Goal: Complete application form

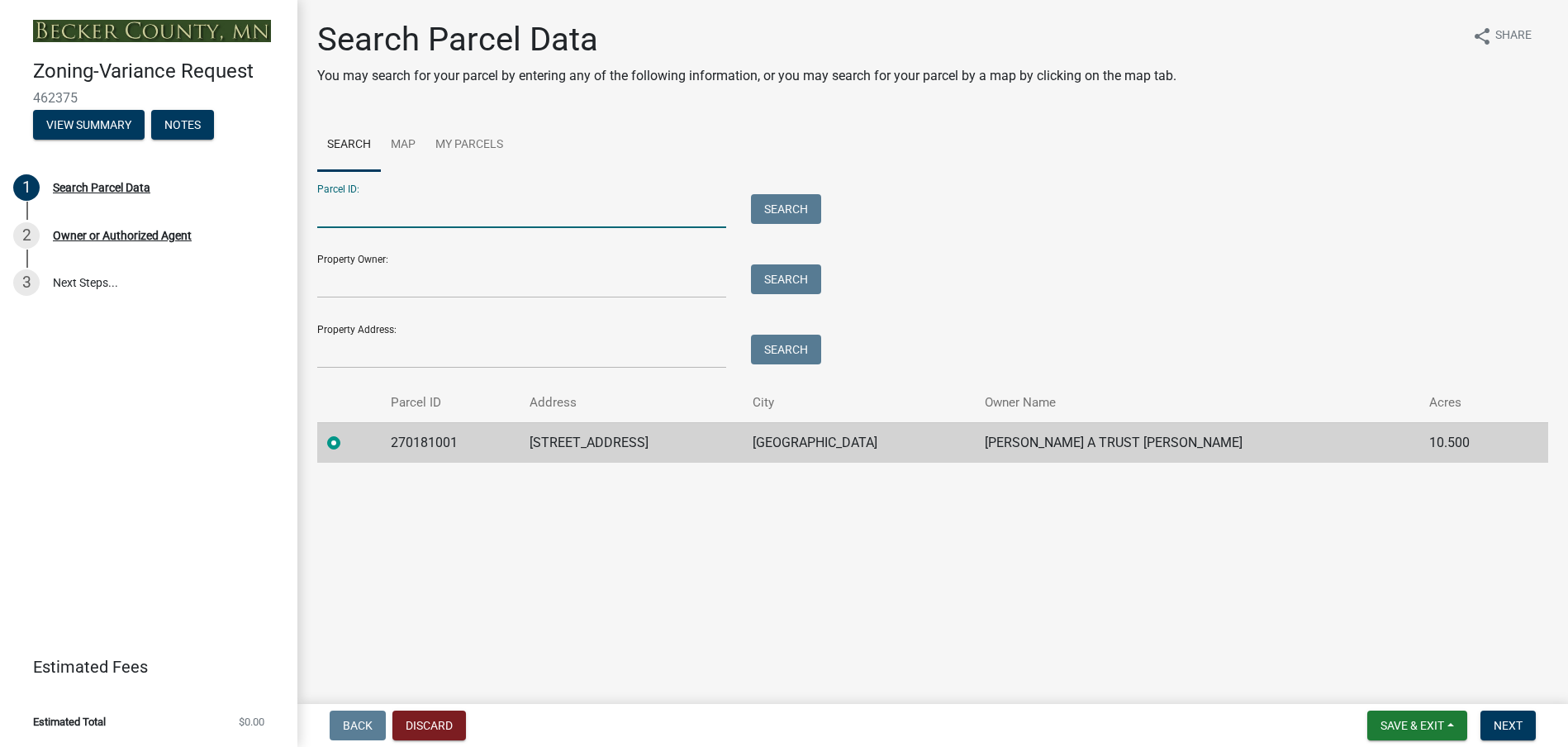
click at [546, 206] on input "Parcel ID:" at bounding box center [522, 211] width 409 height 34
click at [358, 278] on input "Property Owner:" at bounding box center [522, 282] width 409 height 34
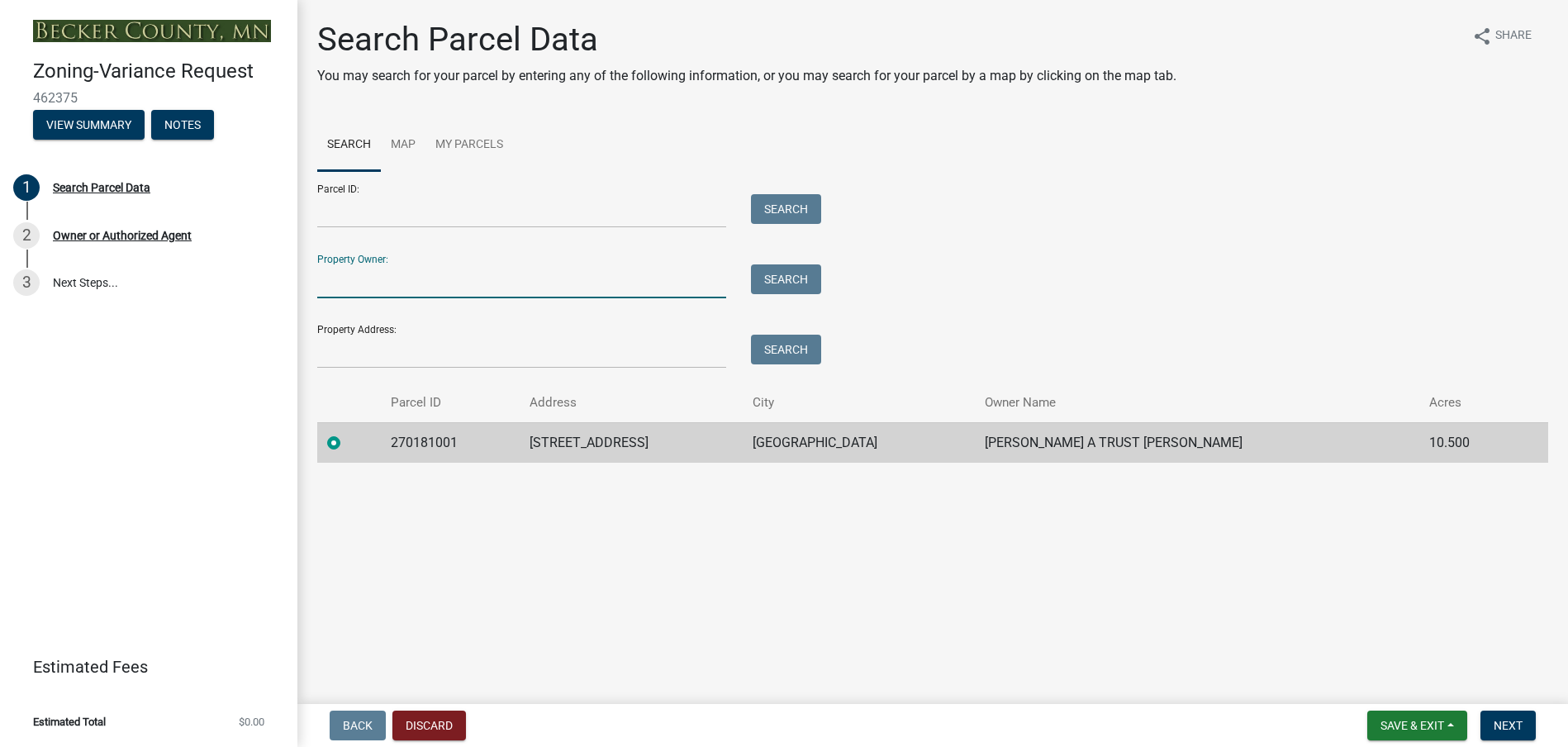
click at [947, 450] on td "[GEOGRAPHIC_DATA]" at bounding box center [858, 442] width 233 height 41
click at [1506, 723] on span "Next" at bounding box center [1508, 726] width 29 height 14
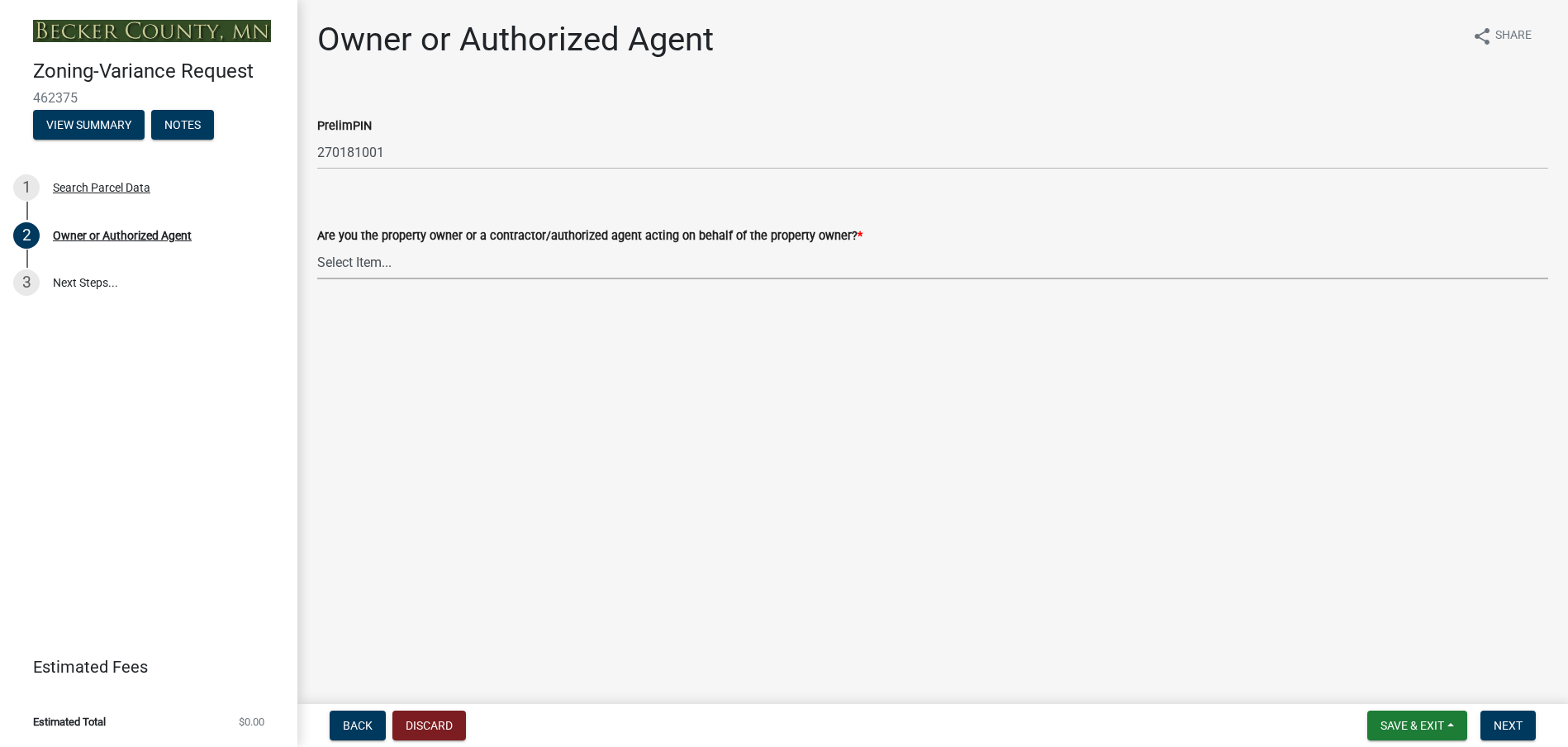
click at [374, 266] on select "Select Item... Property Owner Authorized Agent" at bounding box center [933, 262] width 1231 height 34
click at [317, 245] on select "Select Item... Property Owner Authorized Agent" at bounding box center [933, 262] width 1231 height 34
select select "21f18b9f-b5aa-471d-9875-f2b967bfb83c"
click at [1510, 729] on span "Next" at bounding box center [1508, 726] width 29 height 14
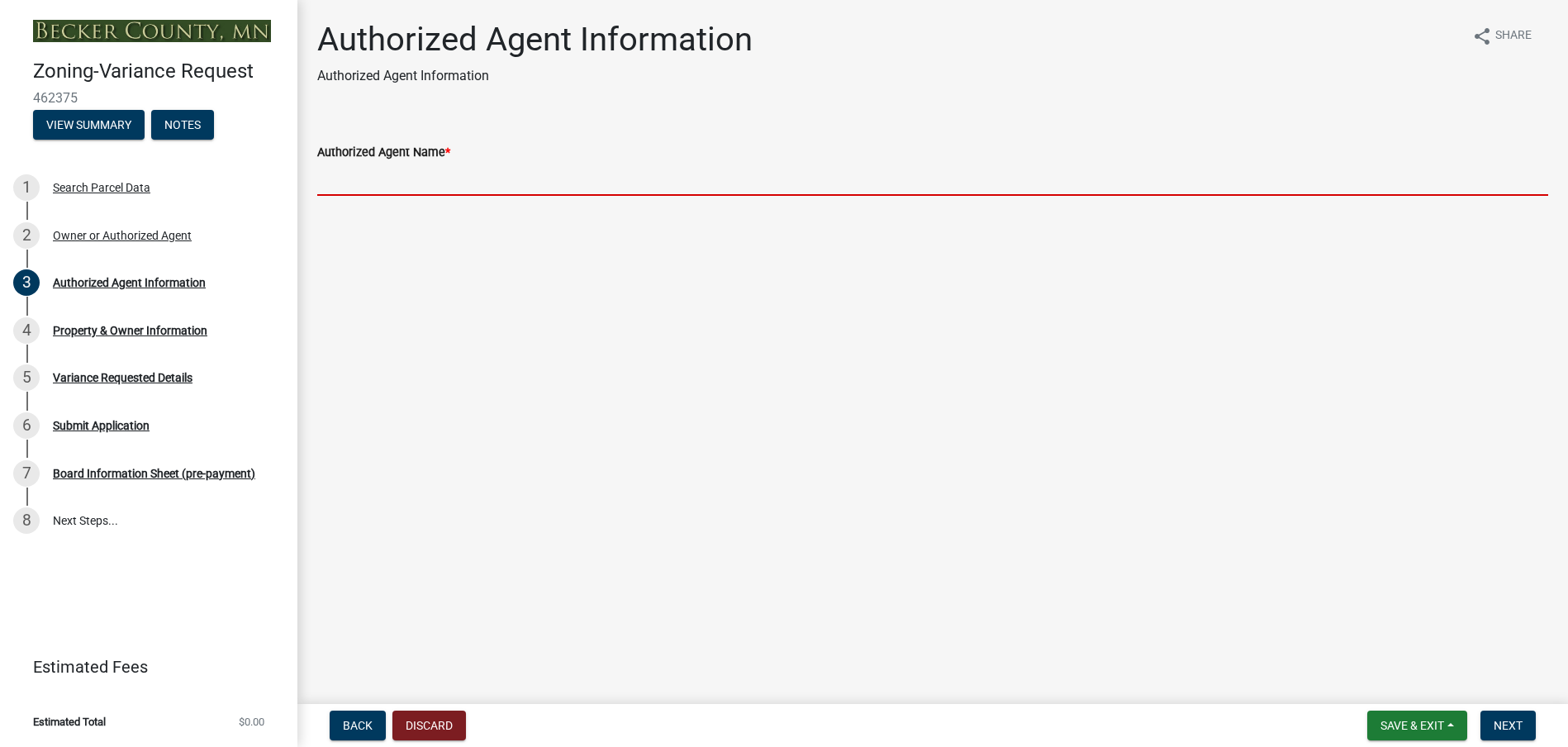
click at [343, 181] on input "Authorized Agent Name *" at bounding box center [933, 179] width 1231 height 34
click at [145, 327] on div "Property & Owner Information" at bounding box center [130, 331] width 155 height 12
click at [392, 173] on input "Authorized Agent Name *" at bounding box center [933, 179] width 1231 height 34
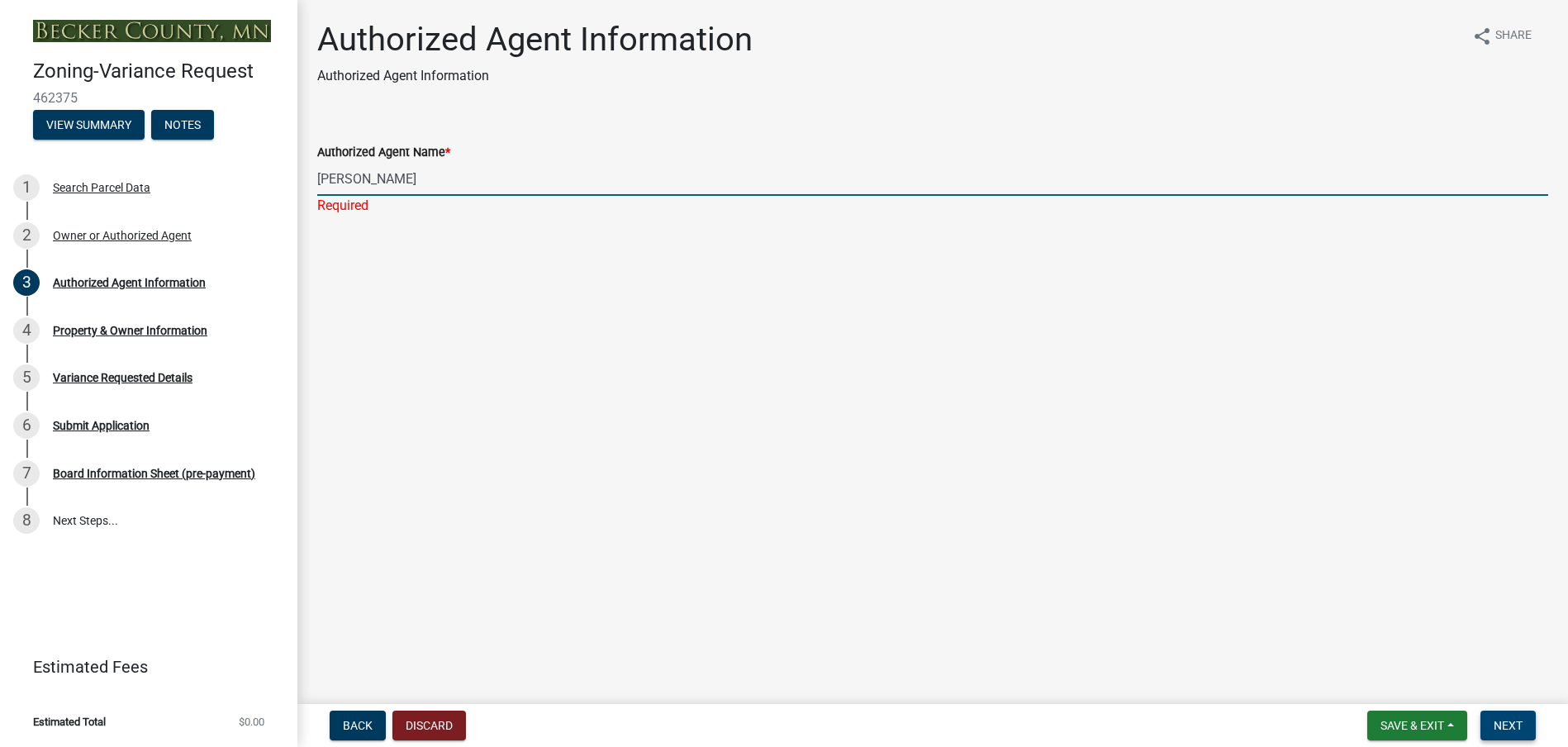
type input "[PERSON_NAME]"
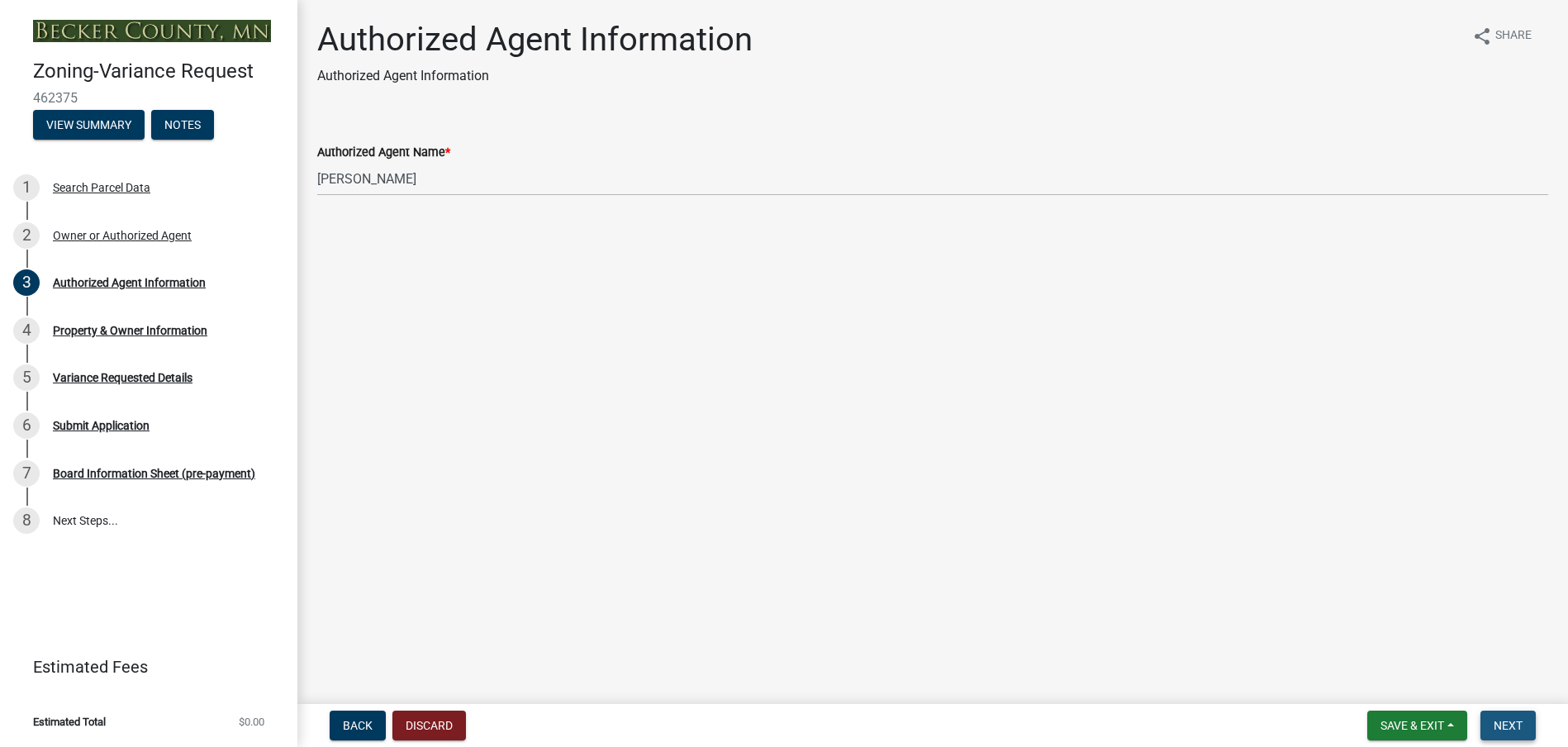
click at [1510, 719] on span "Next" at bounding box center [1508, 726] width 29 height 14
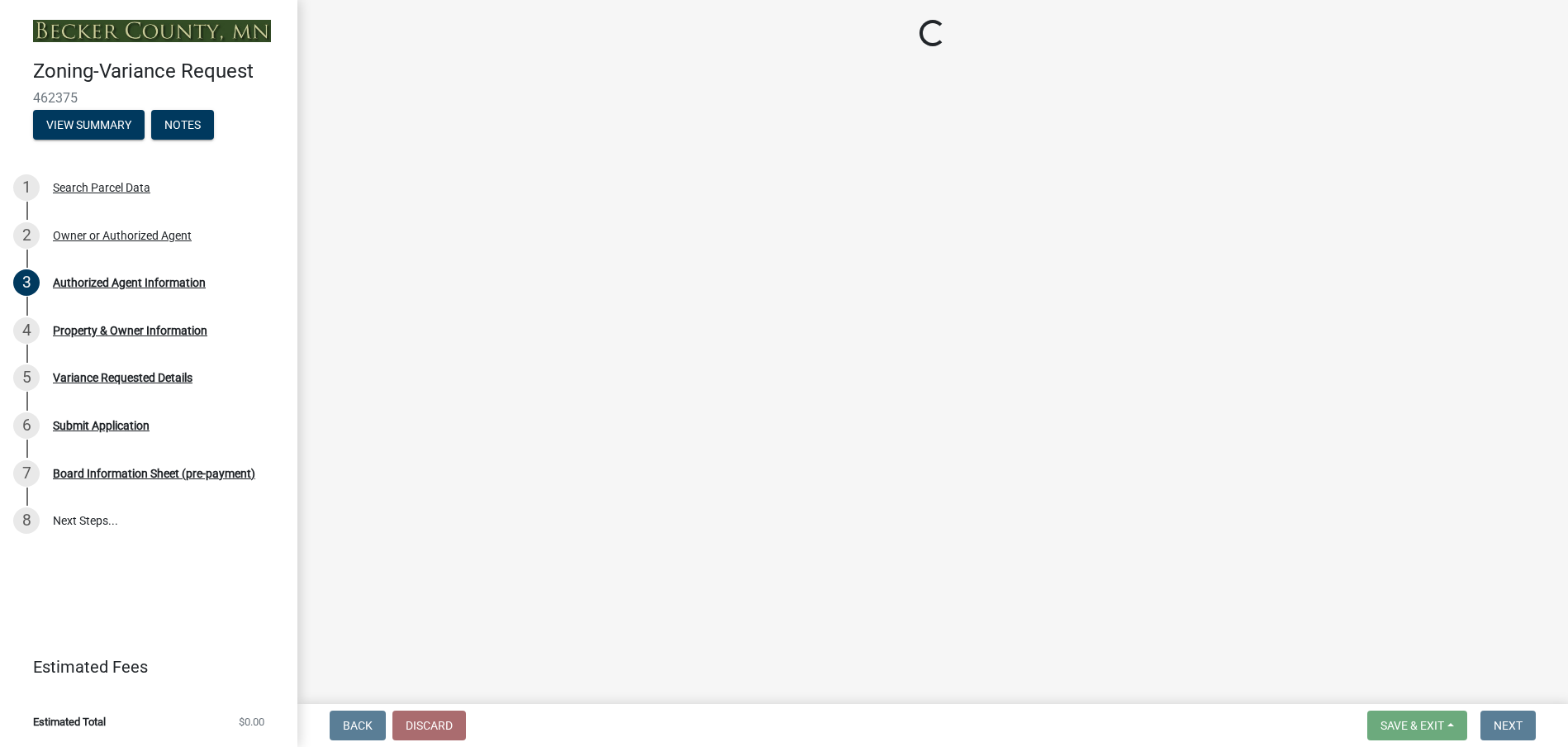
select select "4c2e0cfd-2ce0-4a00-b459-7140d4abb7d2"
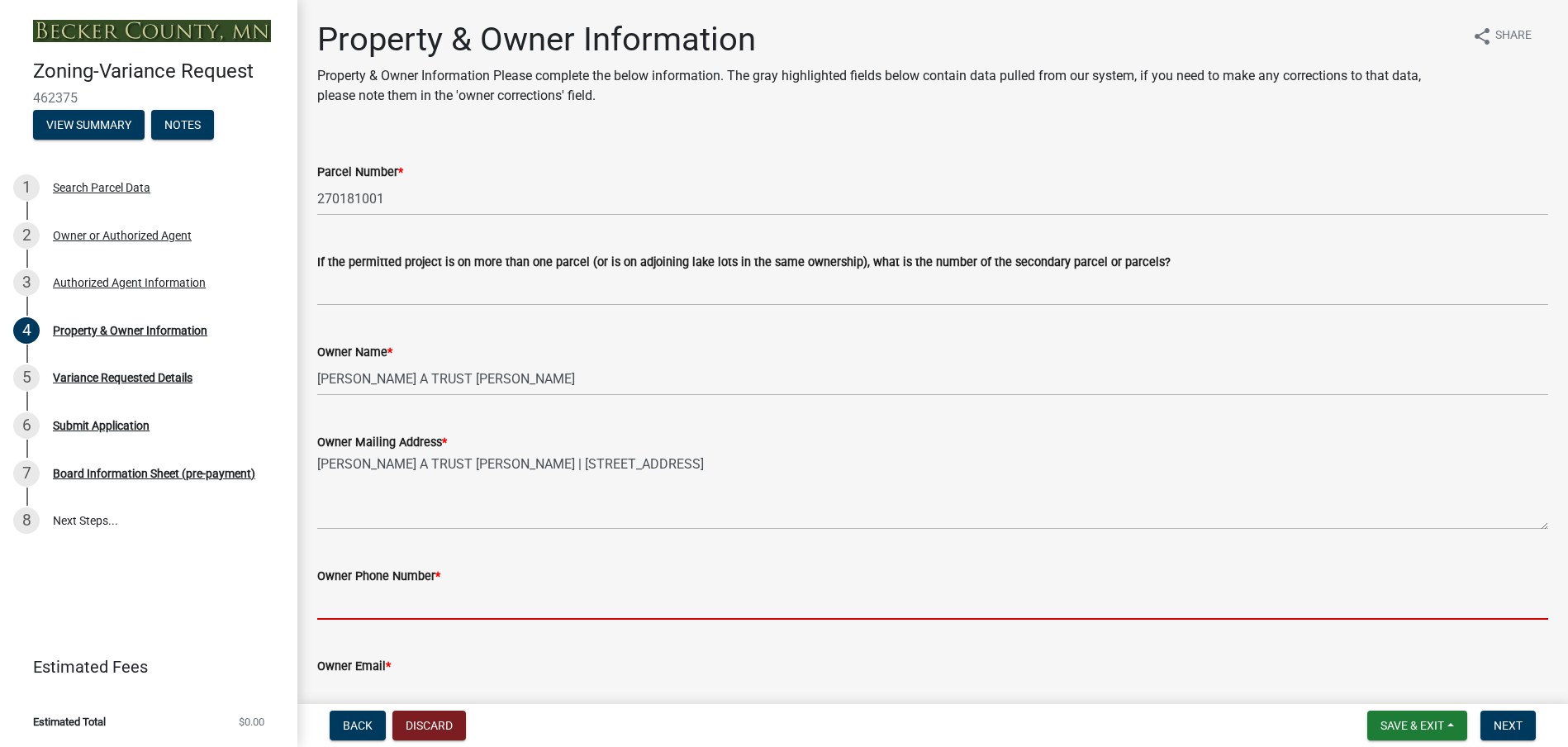
click at [385, 603] on input "Owner Phone Number *" at bounding box center [933, 603] width 1231 height 34
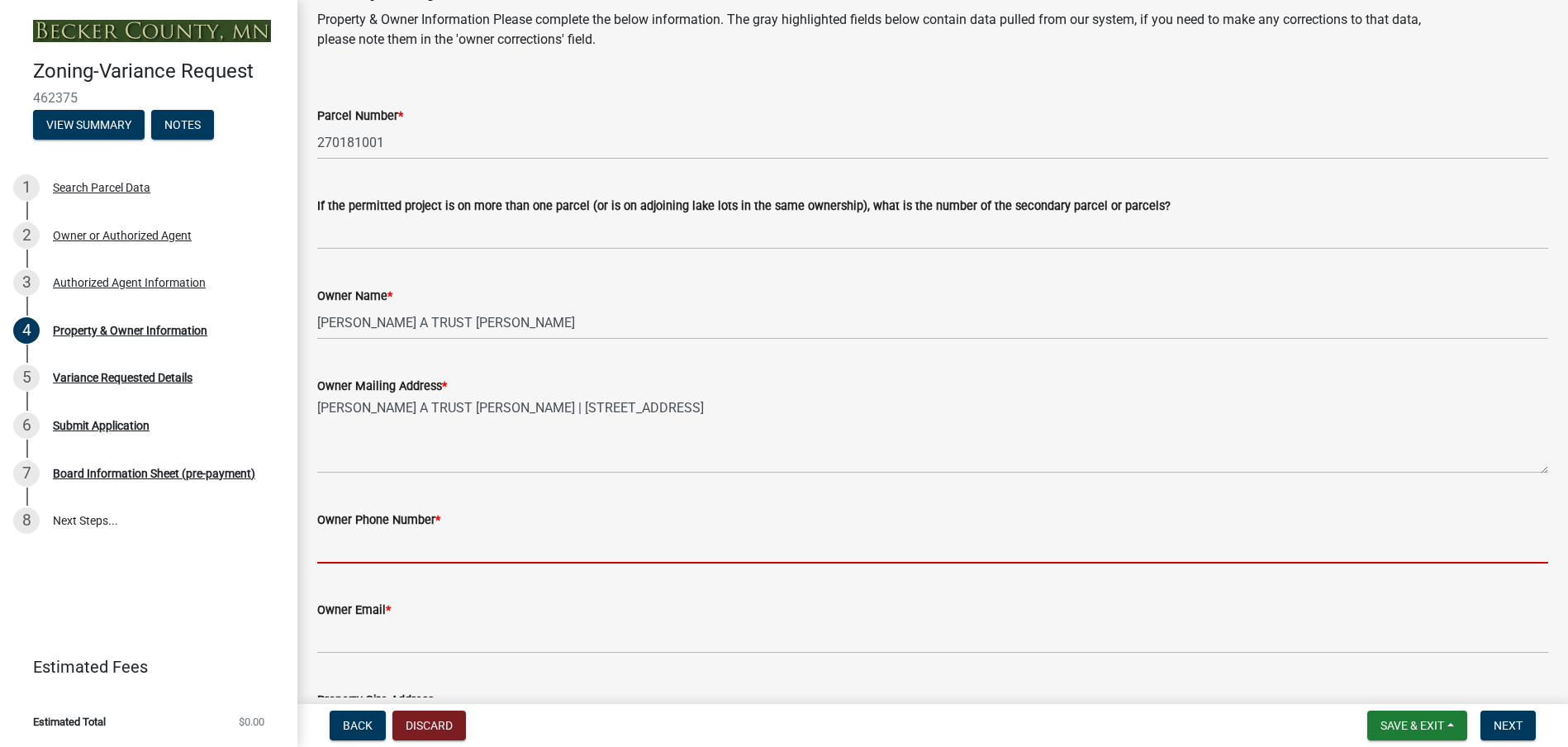
scroll to position [165, 0]
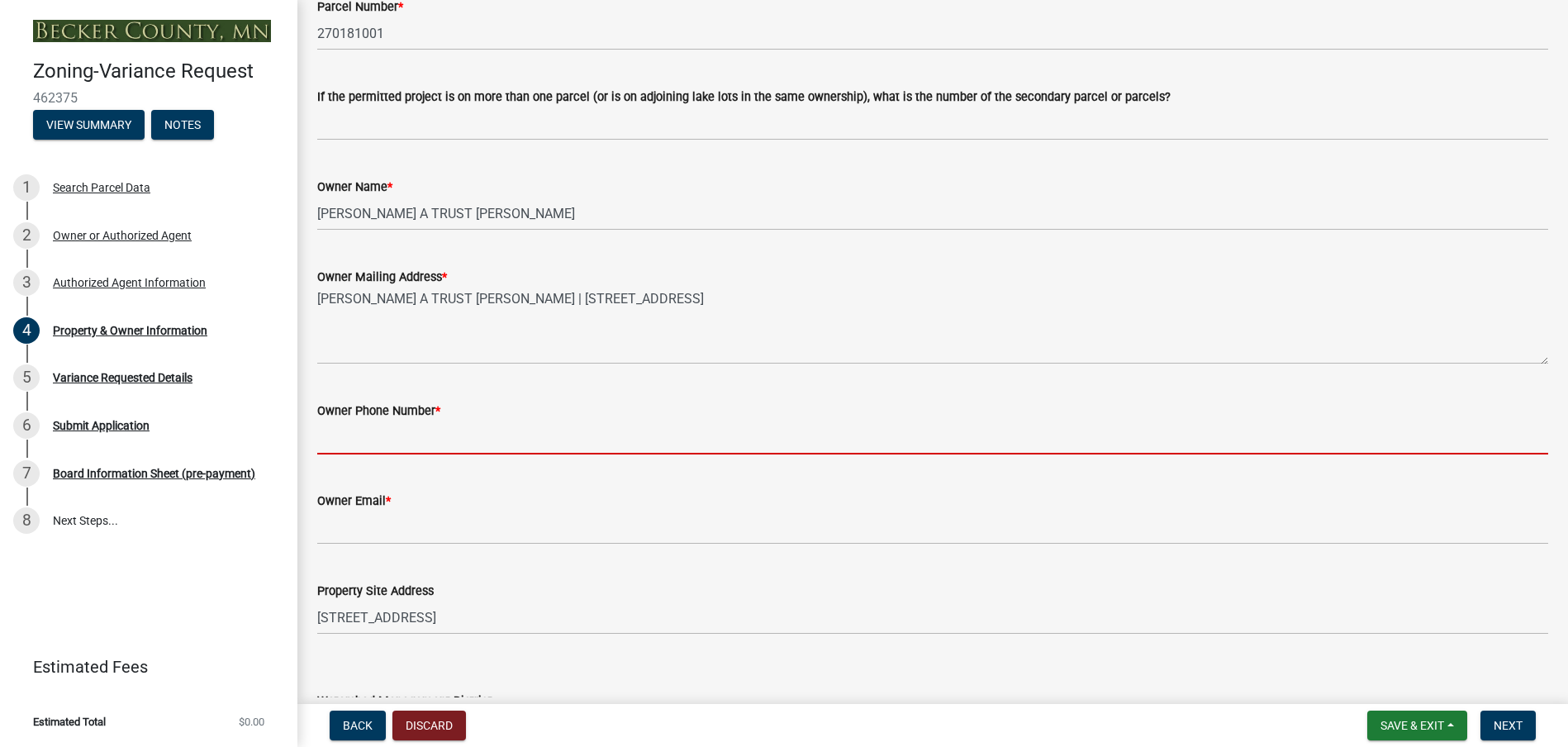
click at [378, 421] on input "Owner Phone Number *" at bounding box center [933, 437] width 1231 height 34
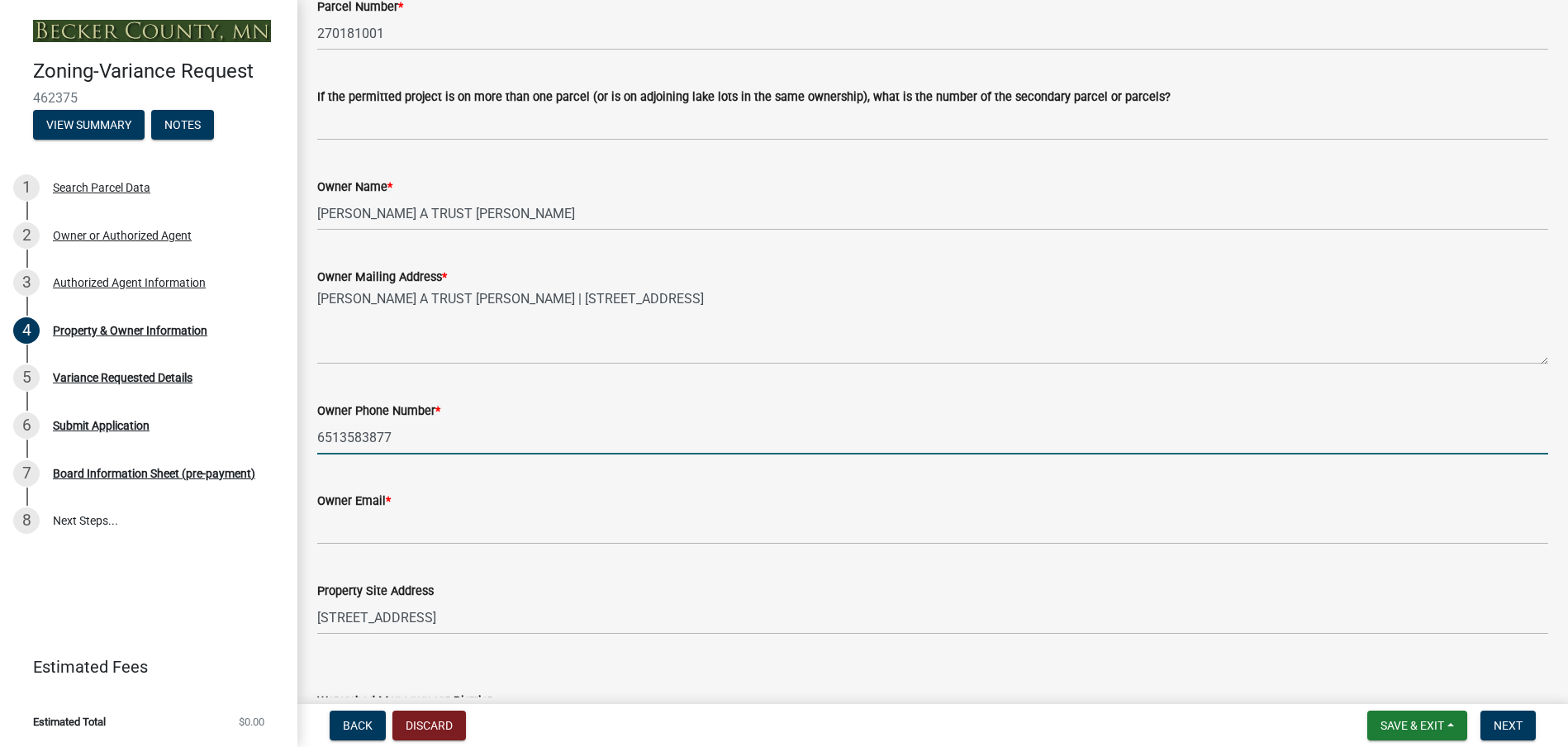
click at [342, 444] on input "6513583877" at bounding box center [933, 437] width 1231 height 34
click at [366, 437] on input "651-3583877" at bounding box center [933, 437] width 1231 height 34
type input "[PHONE_NUMBER]"
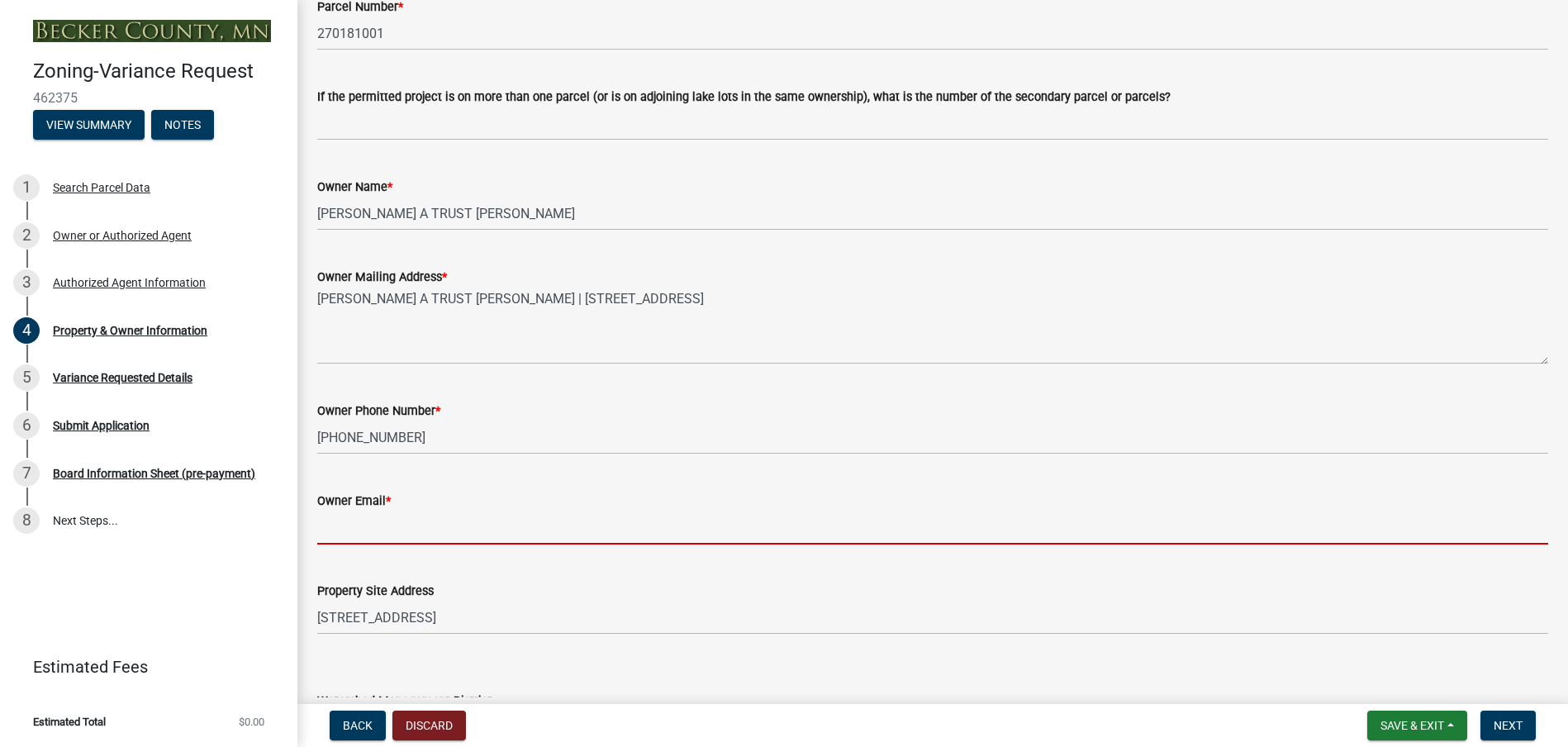
click at [377, 521] on input "Owner Email *" at bounding box center [933, 528] width 1231 height 34
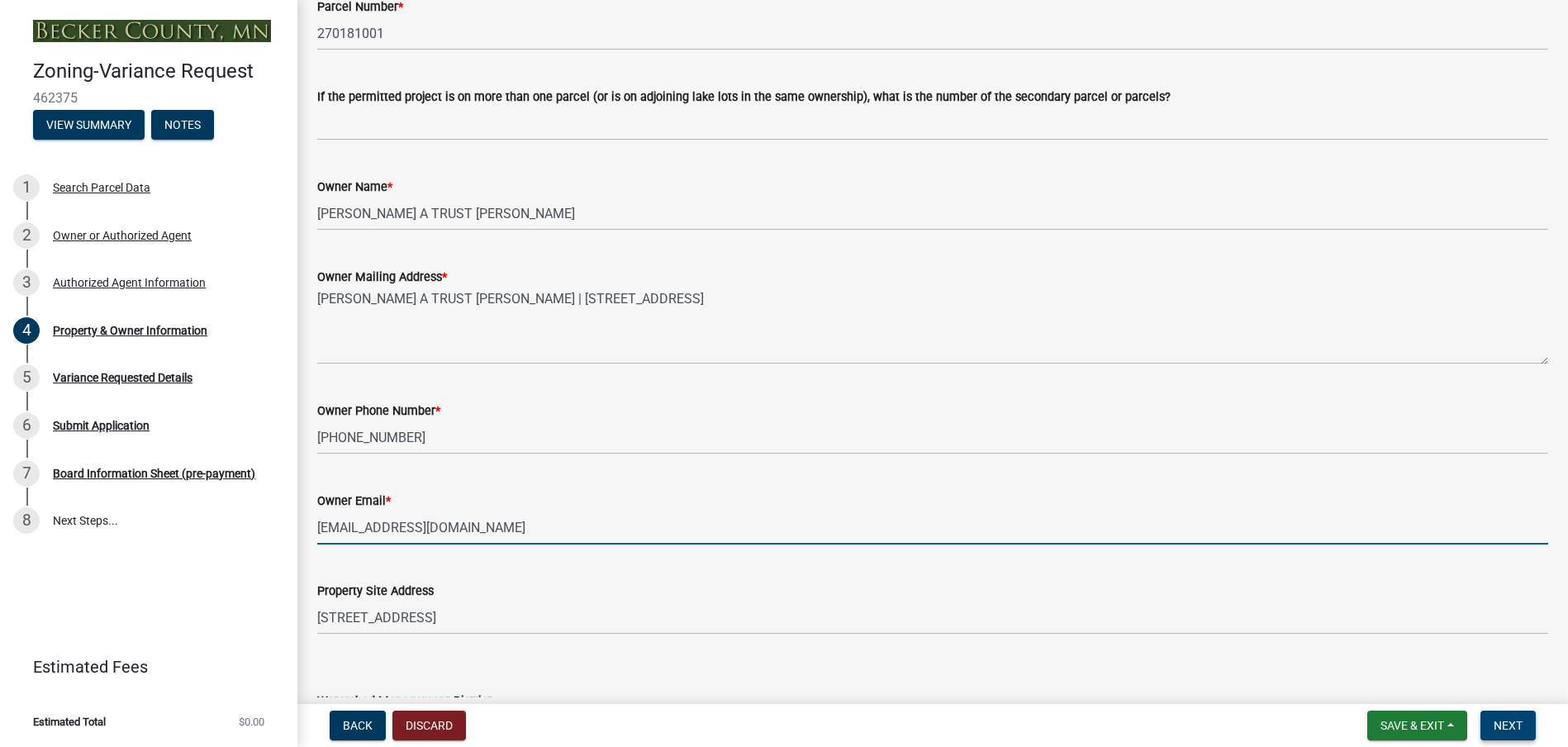
type input "[EMAIL_ADDRESS][DOMAIN_NAME]"
click at [1513, 724] on span "Next" at bounding box center [1508, 726] width 29 height 14
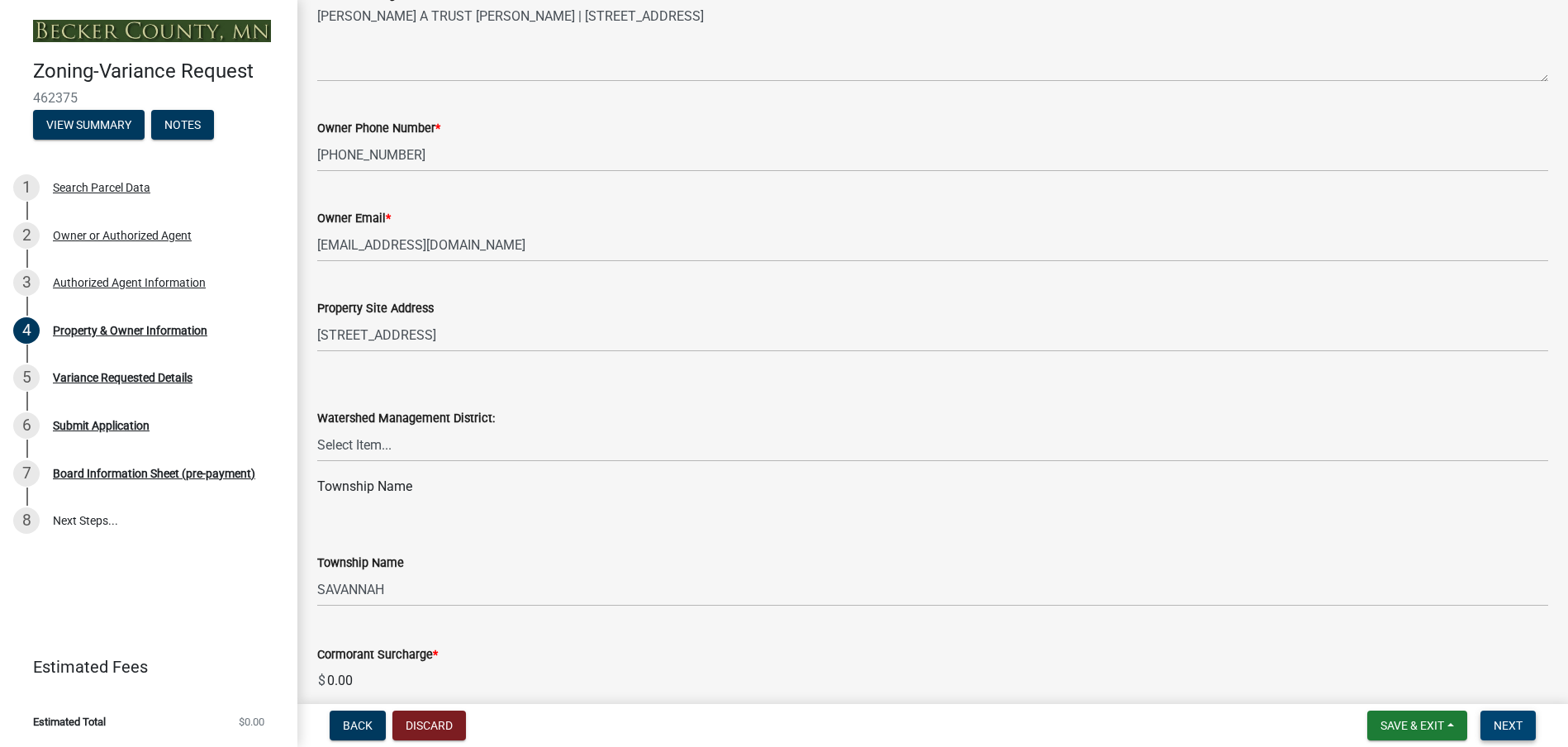
scroll to position [454, 0]
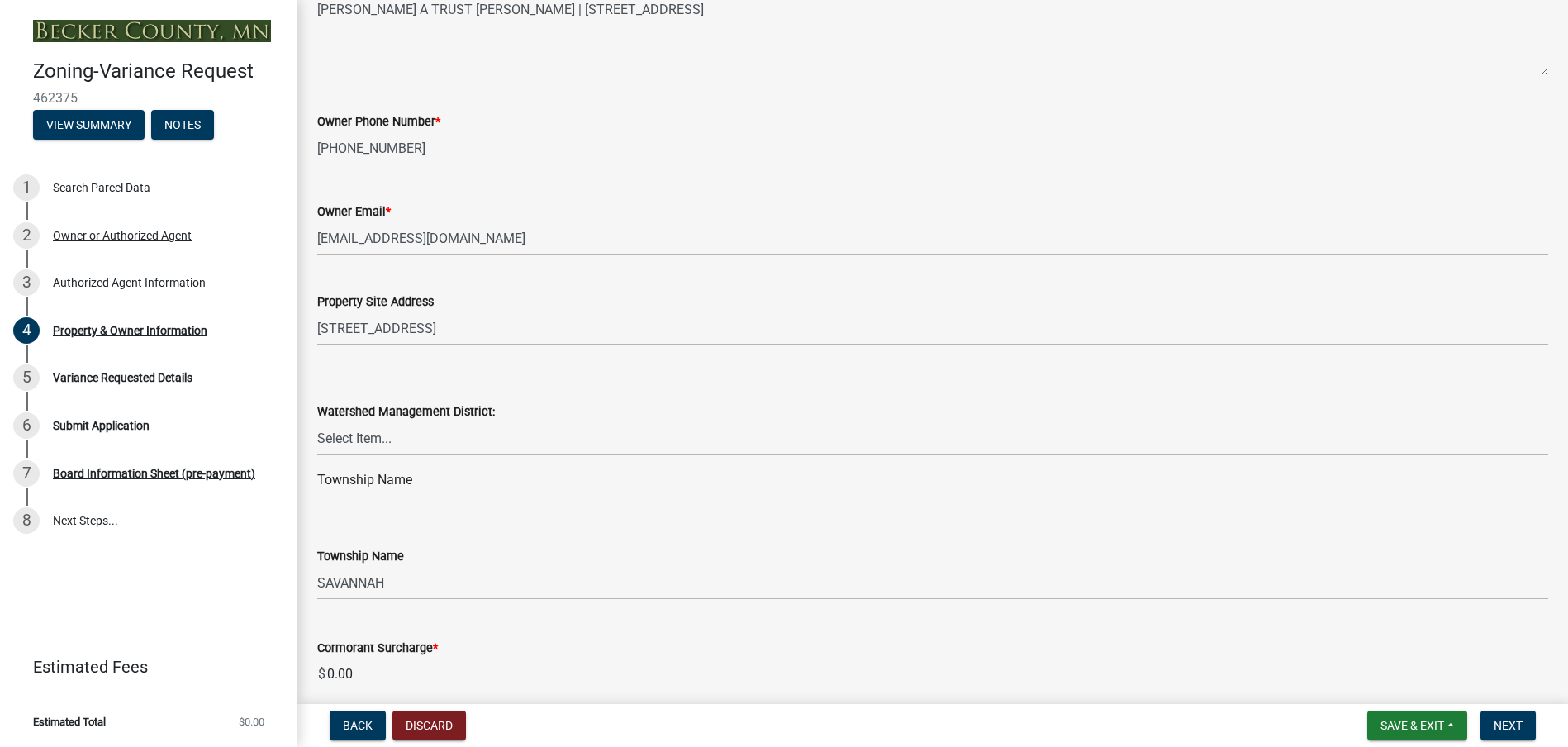
click at [414, 442] on select "Select Item... PELICAN RIVER WTRSHD BUFFALO WATERSHED CORMORANT WATERSHED WILD …" at bounding box center [933, 438] width 1231 height 34
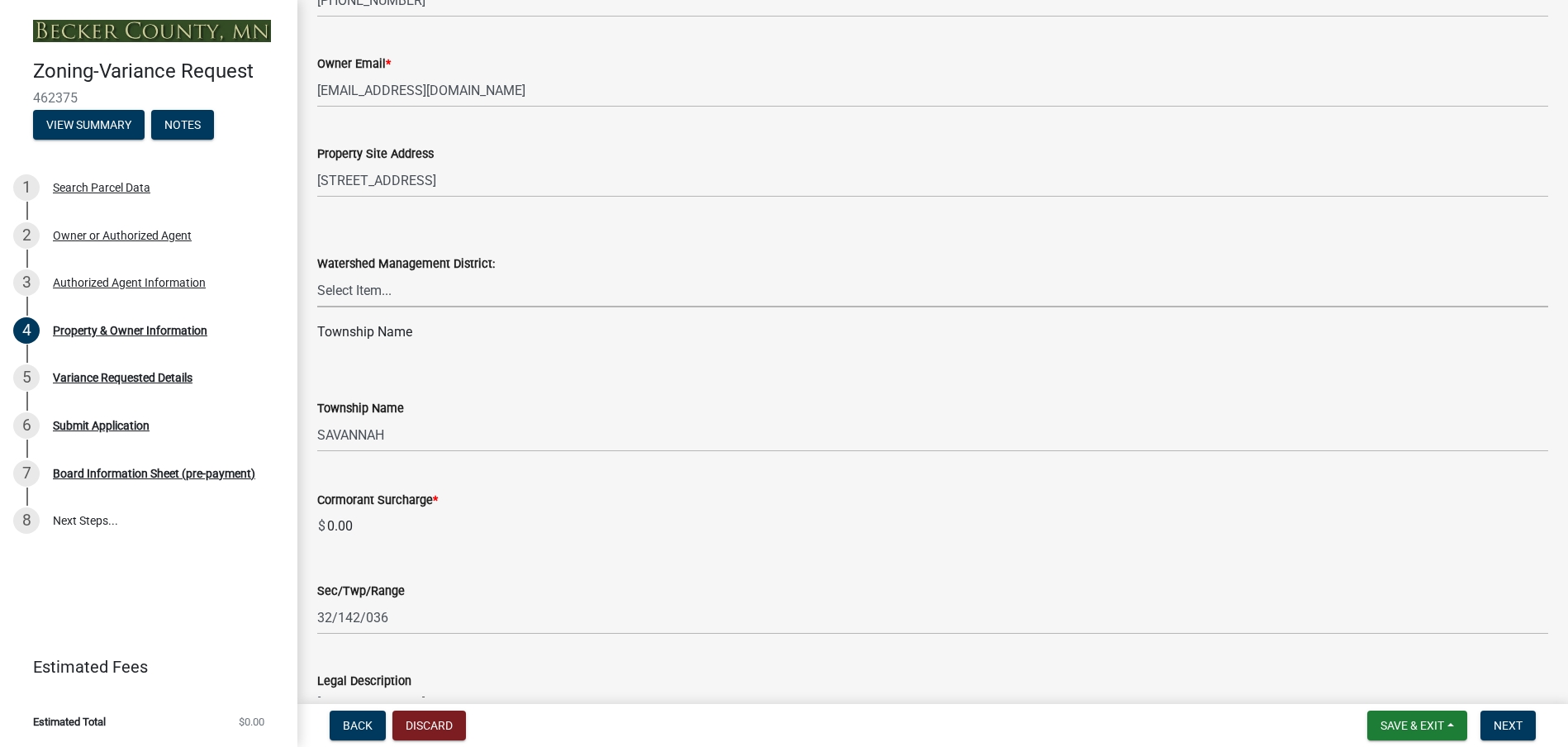
scroll to position [620, 0]
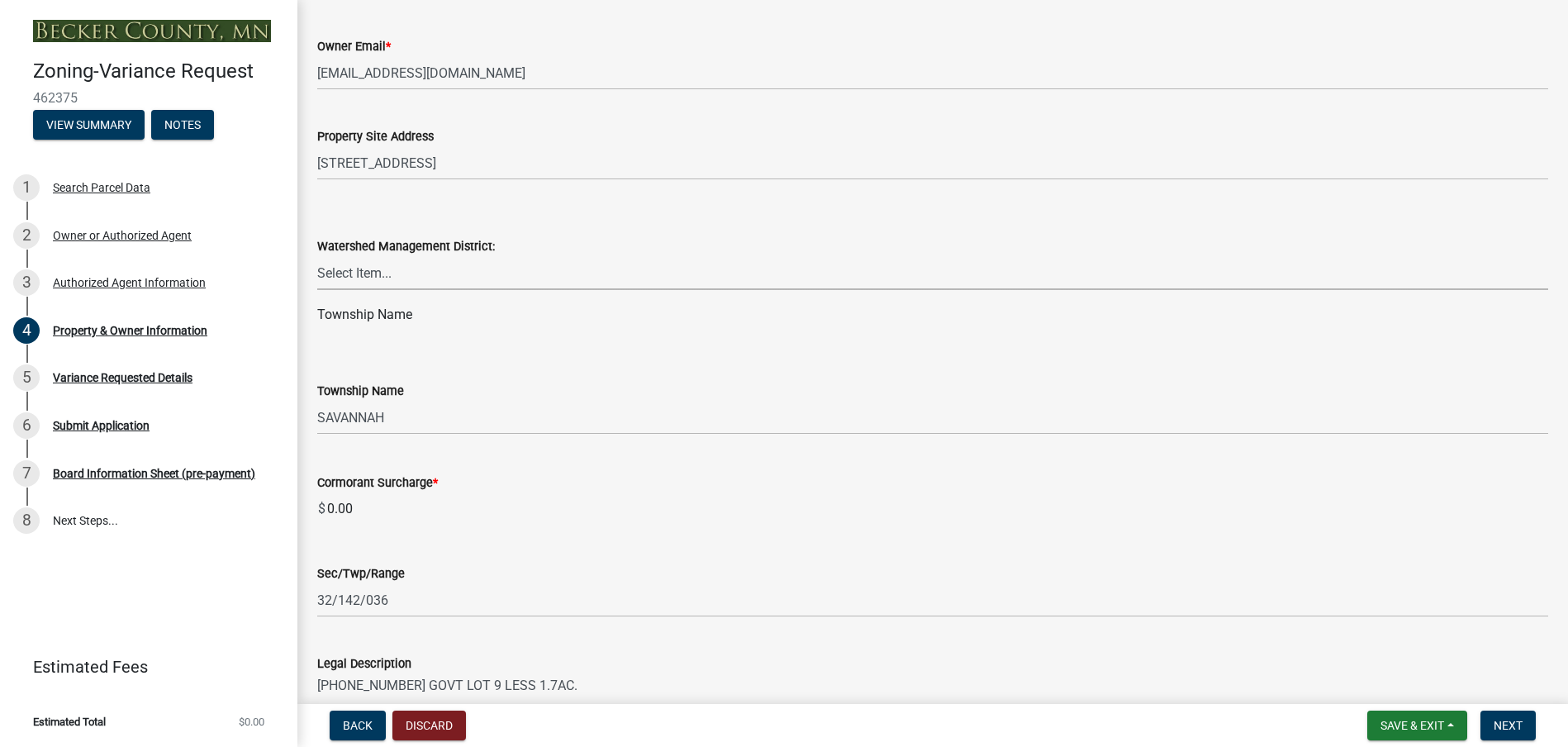
click at [1429, 281] on select "Select Item... PELICAN RIVER WTRSHD BUFFALO WATERSHED CORMORANT WATERSHED WILD …" at bounding box center [933, 273] width 1231 height 34
click at [705, 247] on div "Watershed Management District:" at bounding box center [933, 245] width 1231 height 19
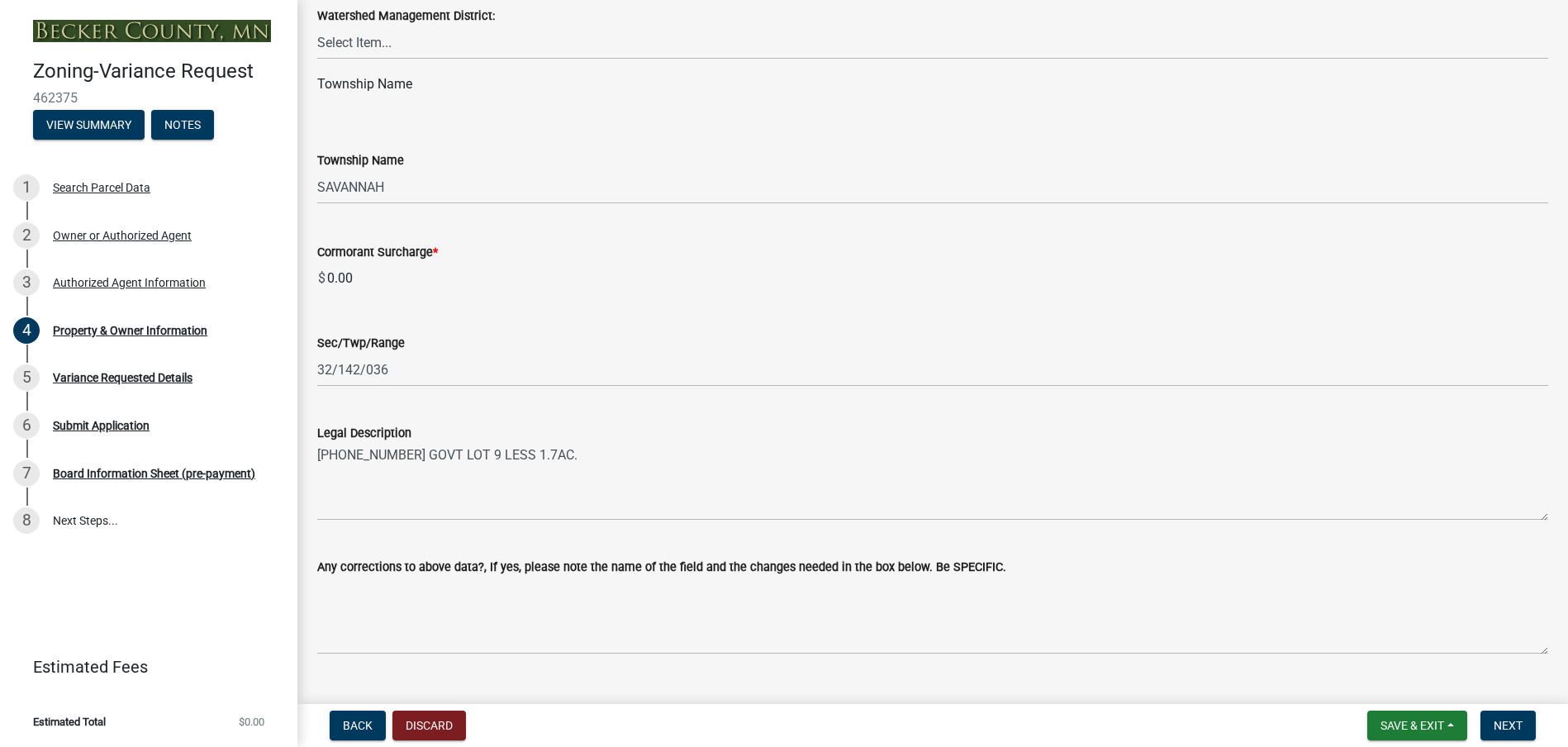
scroll to position [868, 0]
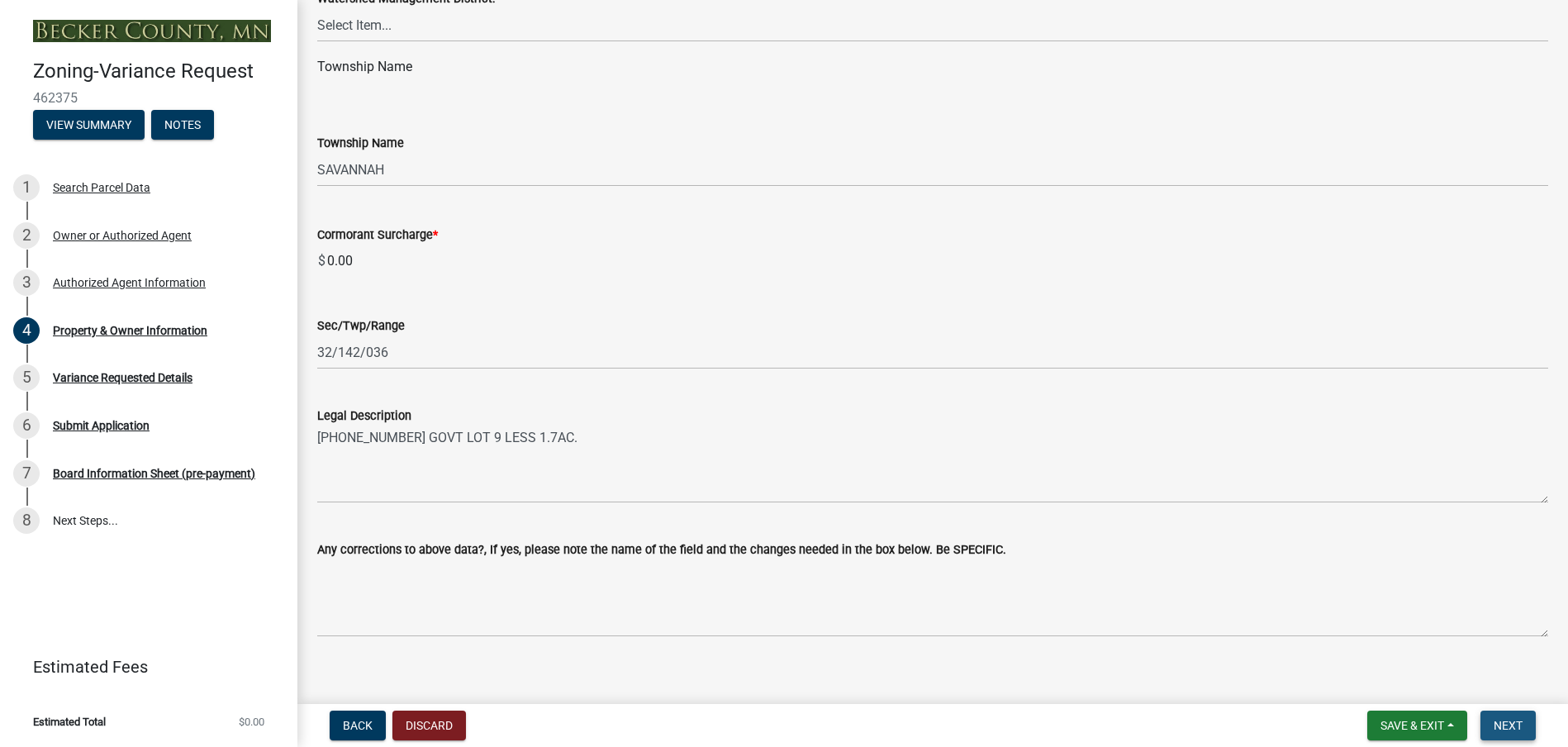
click at [1498, 720] on span "Next" at bounding box center [1508, 726] width 29 height 14
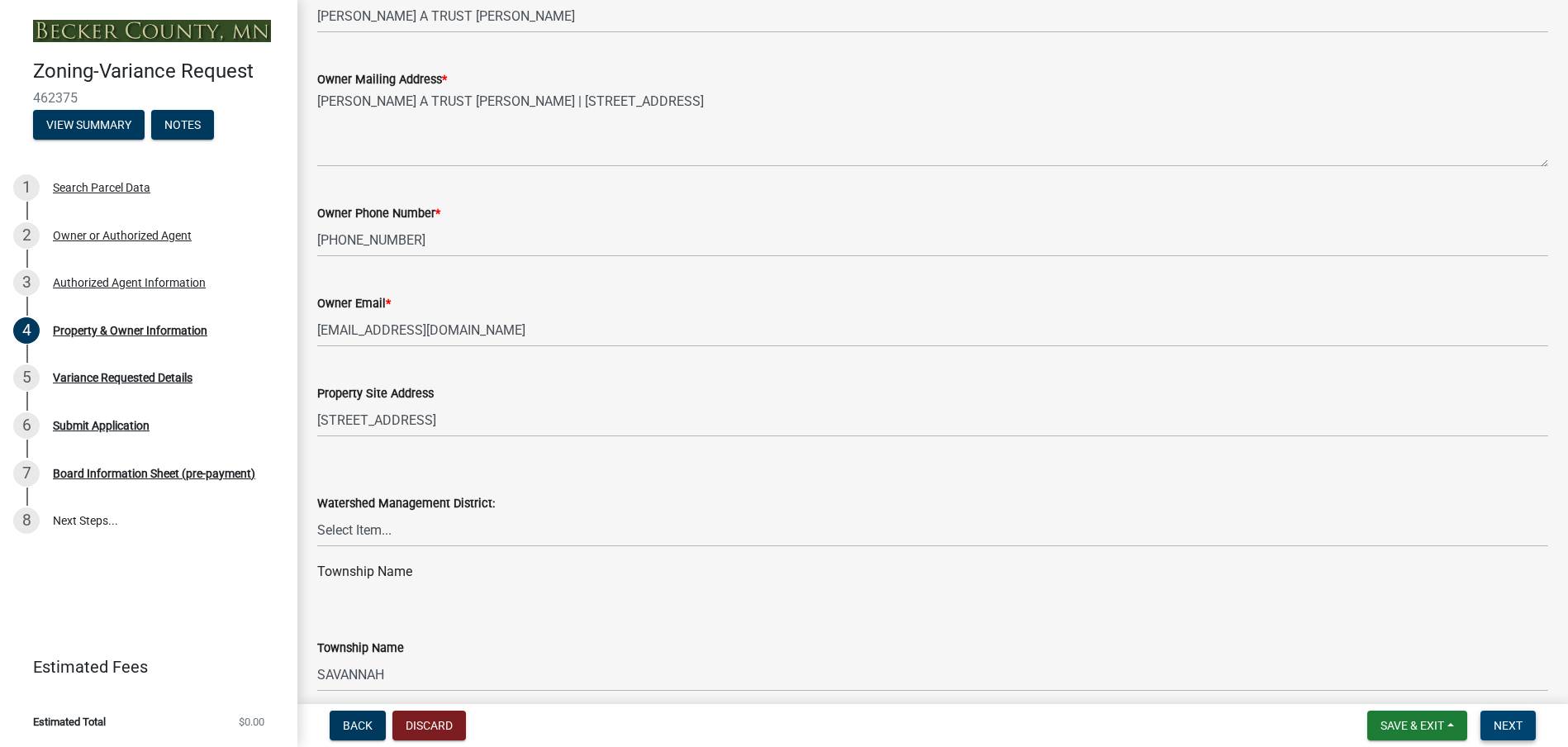
scroll to position [413, 0]
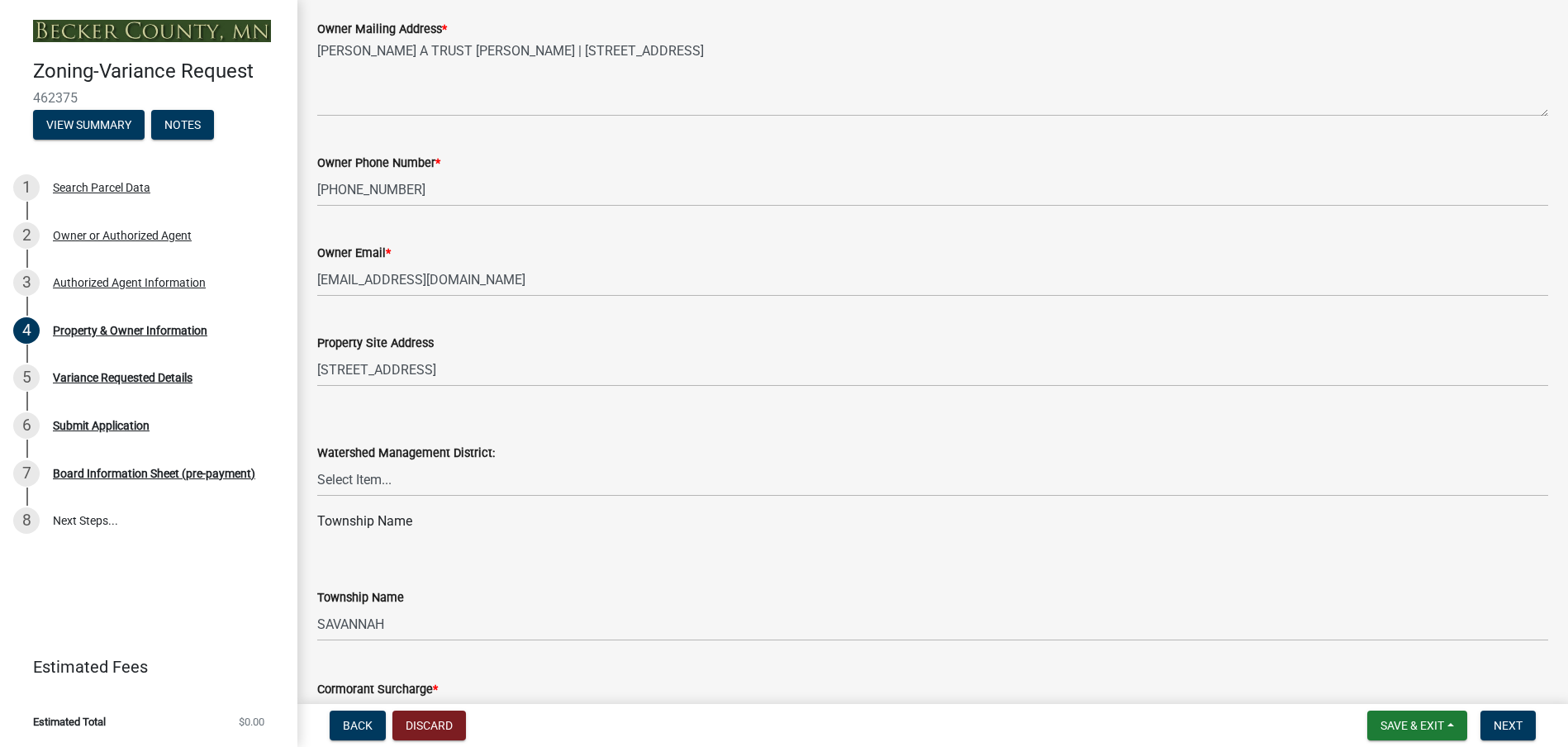
click at [439, 528] on div "Township Name" at bounding box center [933, 521] width 1231 height 19
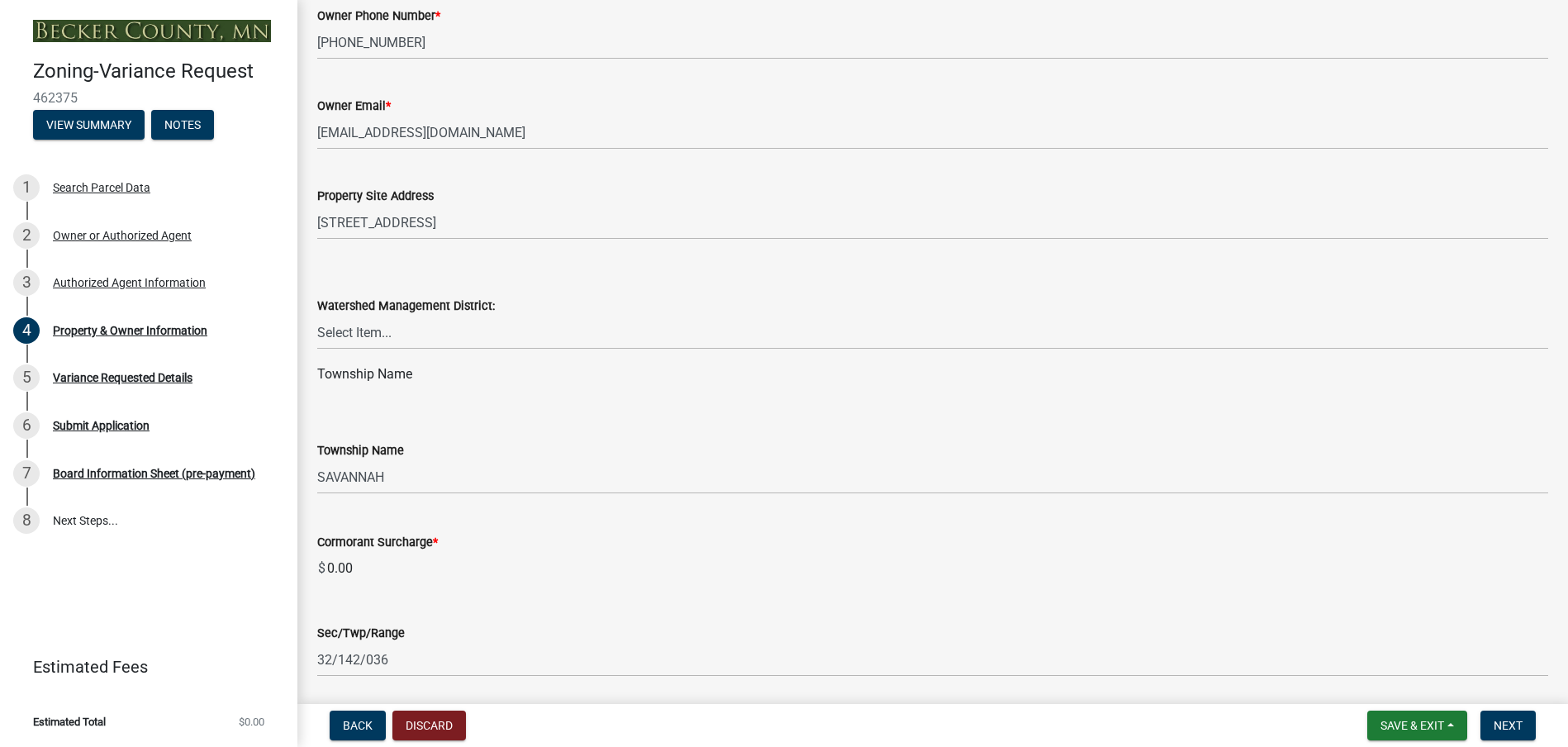
scroll to position [579, 0]
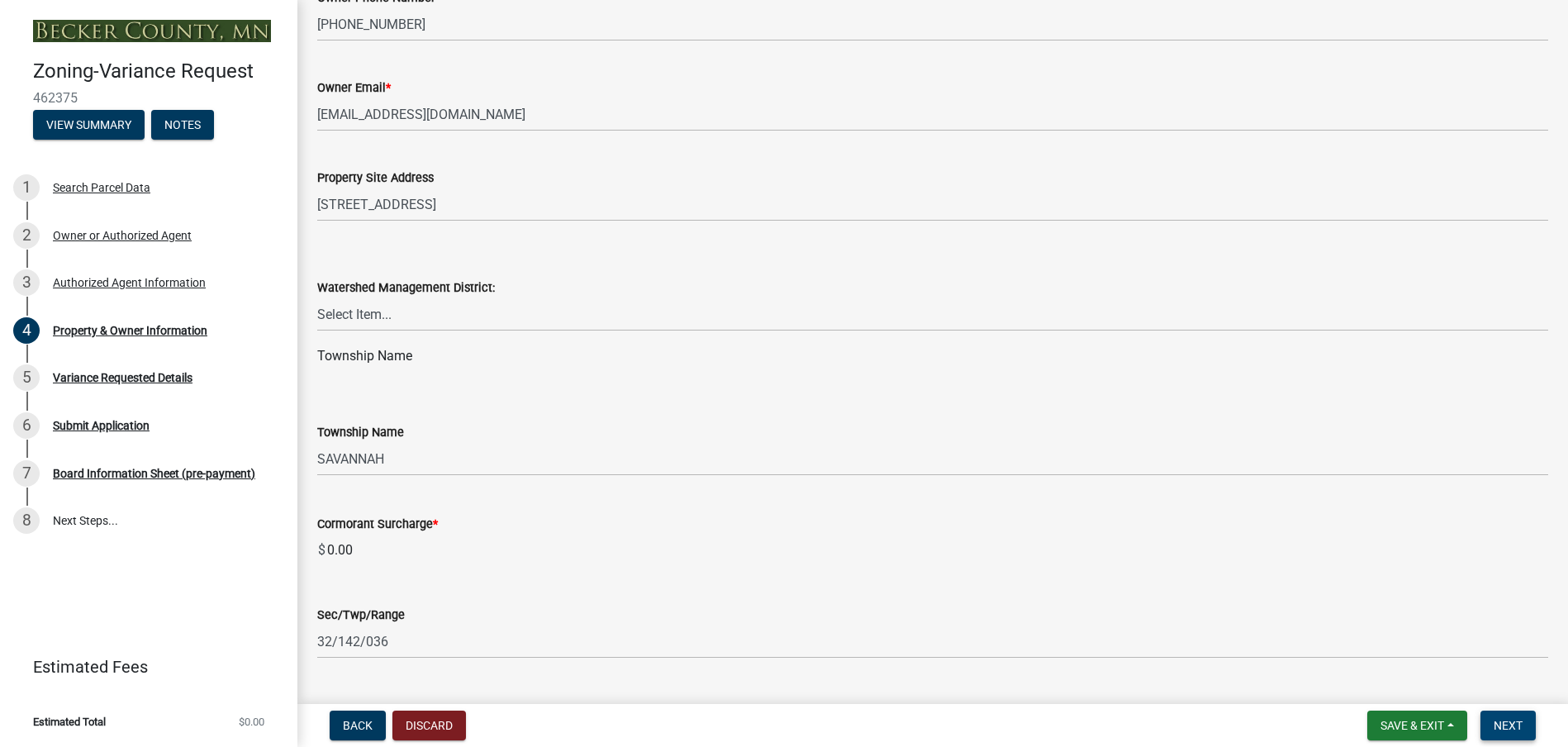
click at [1514, 724] on span "Next" at bounding box center [1508, 726] width 29 height 14
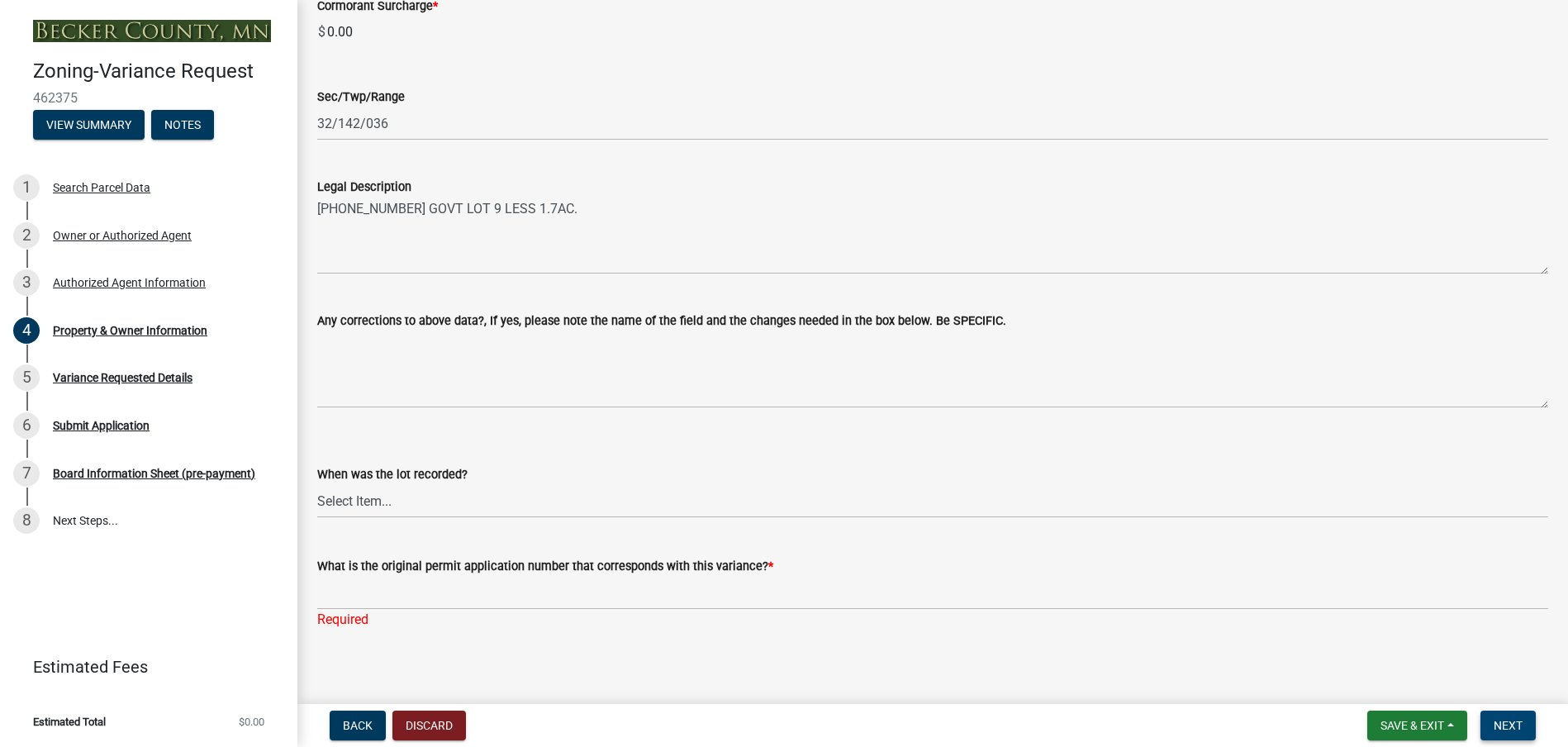
scroll to position [1107, 0]
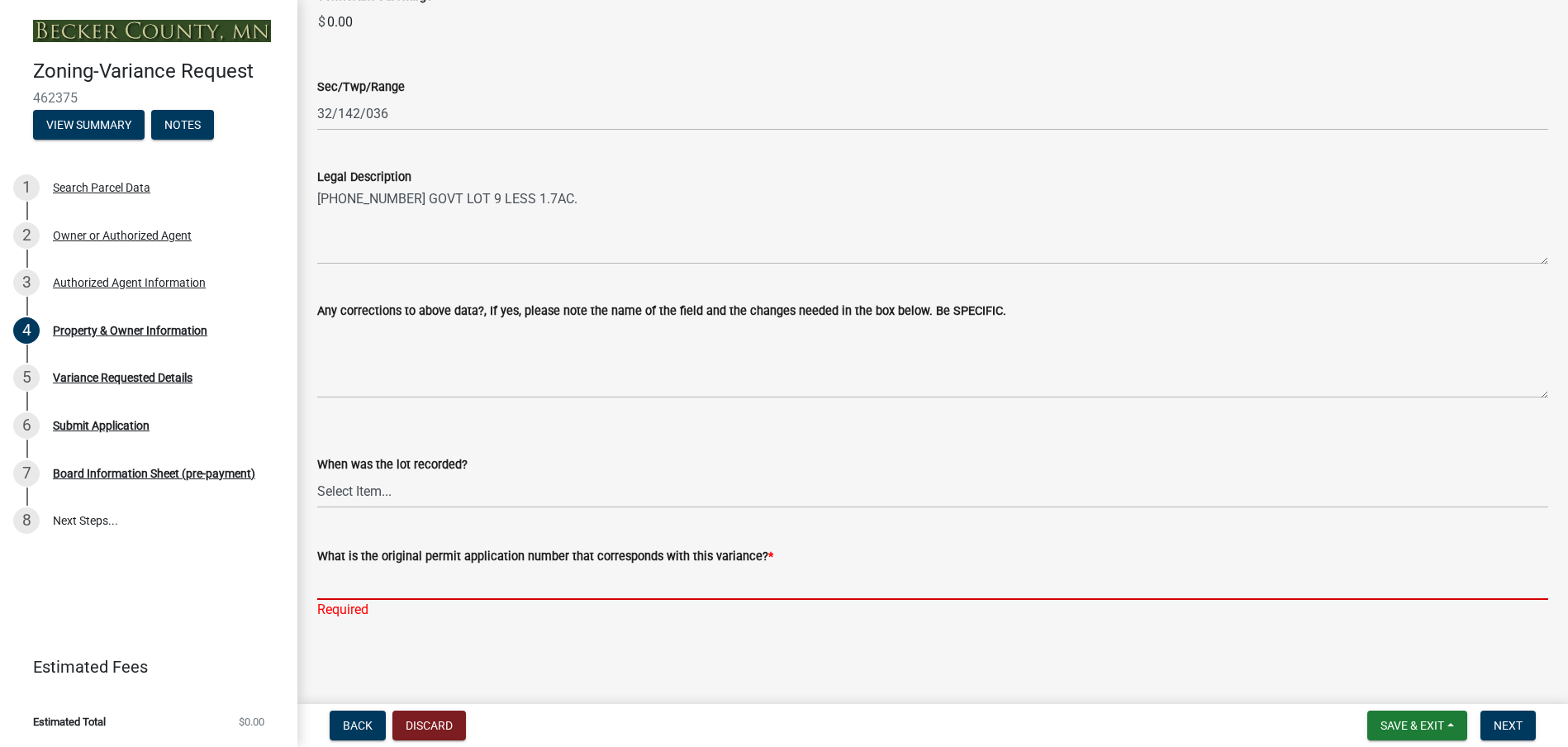
click at [343, 589] on input "What is the original permit application number that corresponds with this varia…" at bounding box center [933, 583] width 1231 height 34
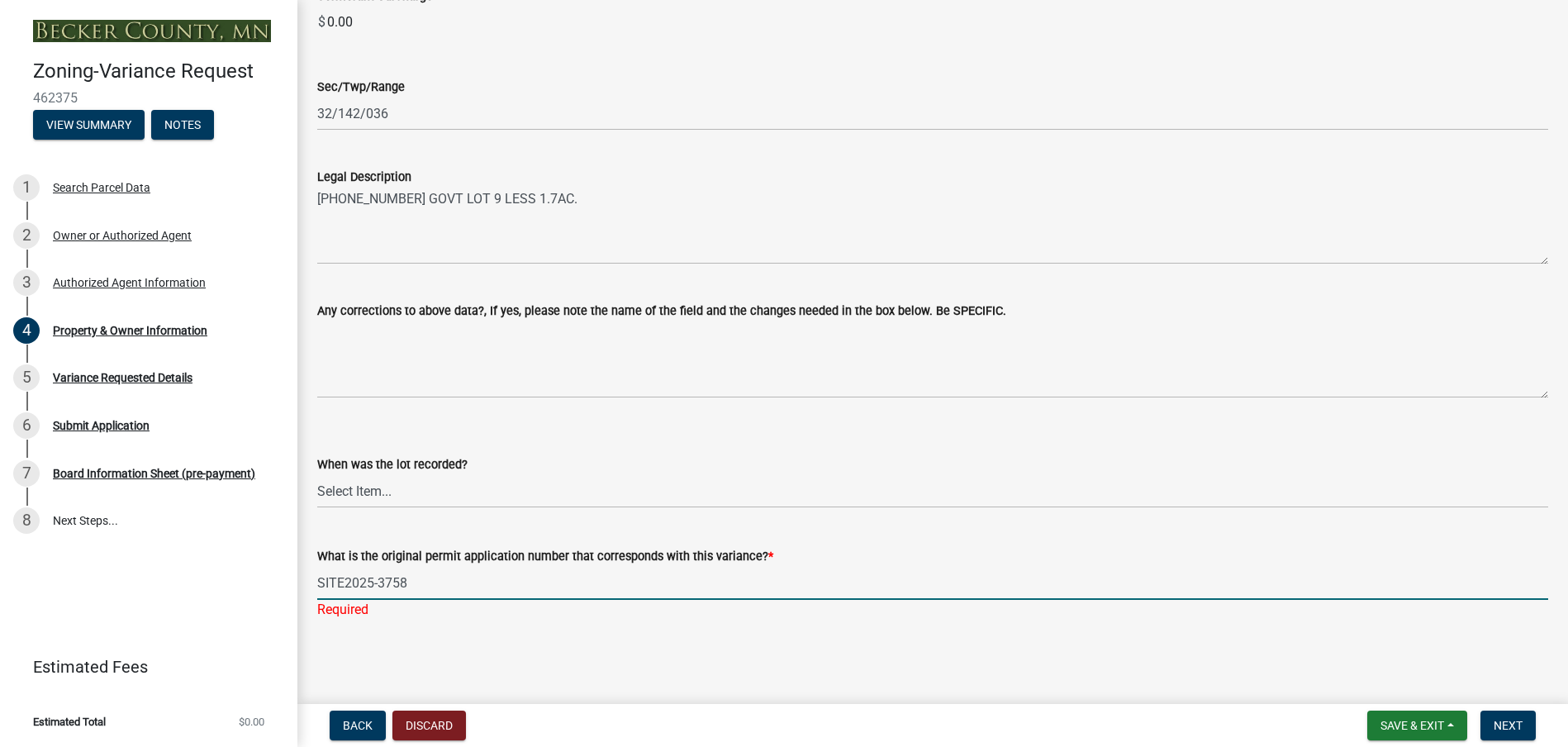
type input "SITE2025-3758"
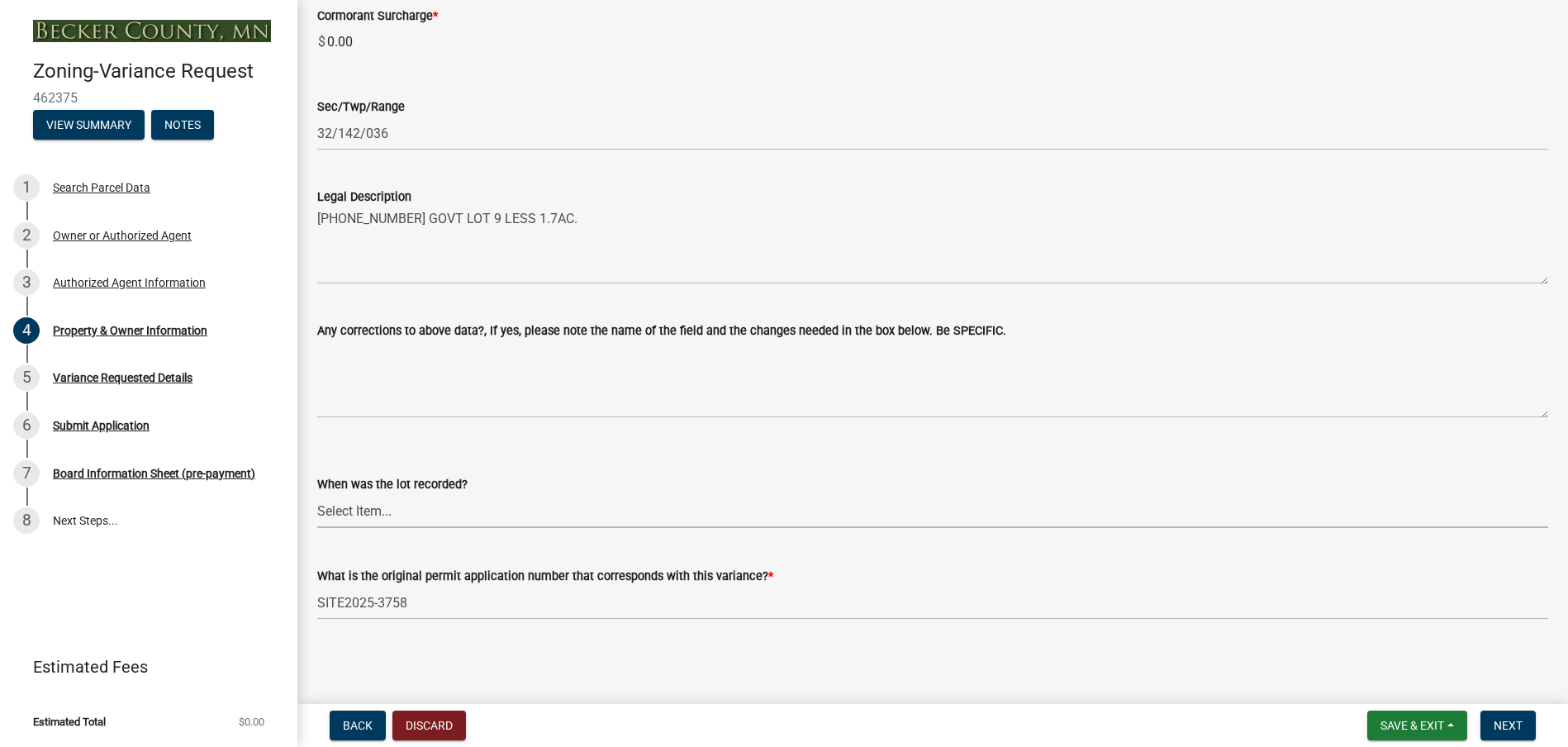
click at [370, 504] on select "Select Item... Prior to 1971 Between 1971 and 1992 After 1992 This will be a ne…" at bounding box center [933, 511] width 1231 height 34
click at [317, 494] on select "Select Item... Prior to 1971 Between 1971 and 1992 After 1992 This will be a ne…" at bounding box center [933, 511] width 1231 height 34
select select "8d5cb961-90f6-4593-998a-e9fa792b70fb"
click at [1515, 726] on span "Next" at bounding box center [1508, 726] width 29 height 14
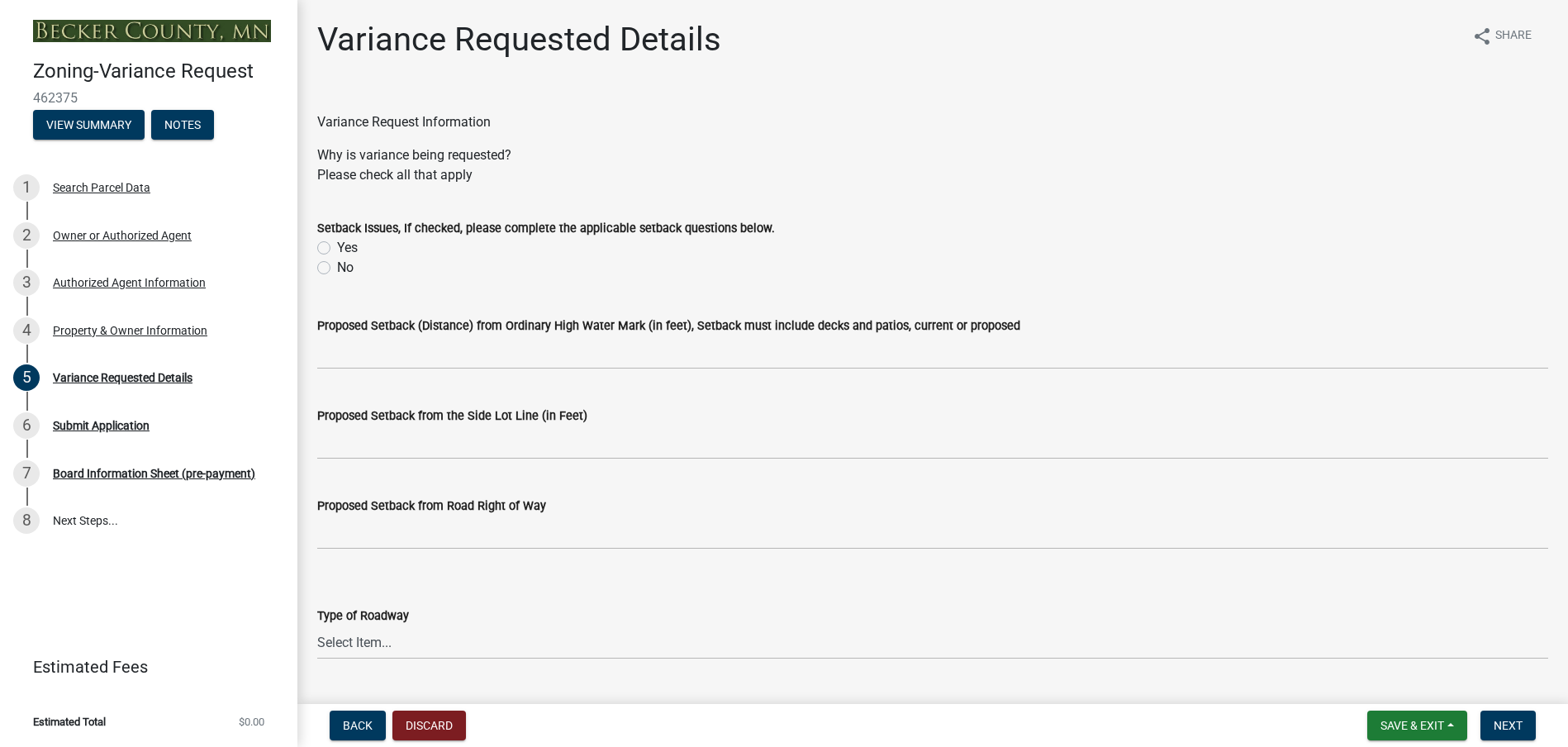
click at [337, 250] on label "Yes" at bounding box center [348, 247] width 20 height 19
click at [337, 249] on input "Yes" at bounding box center [343, 243] width 11 height 11
radio input "true"
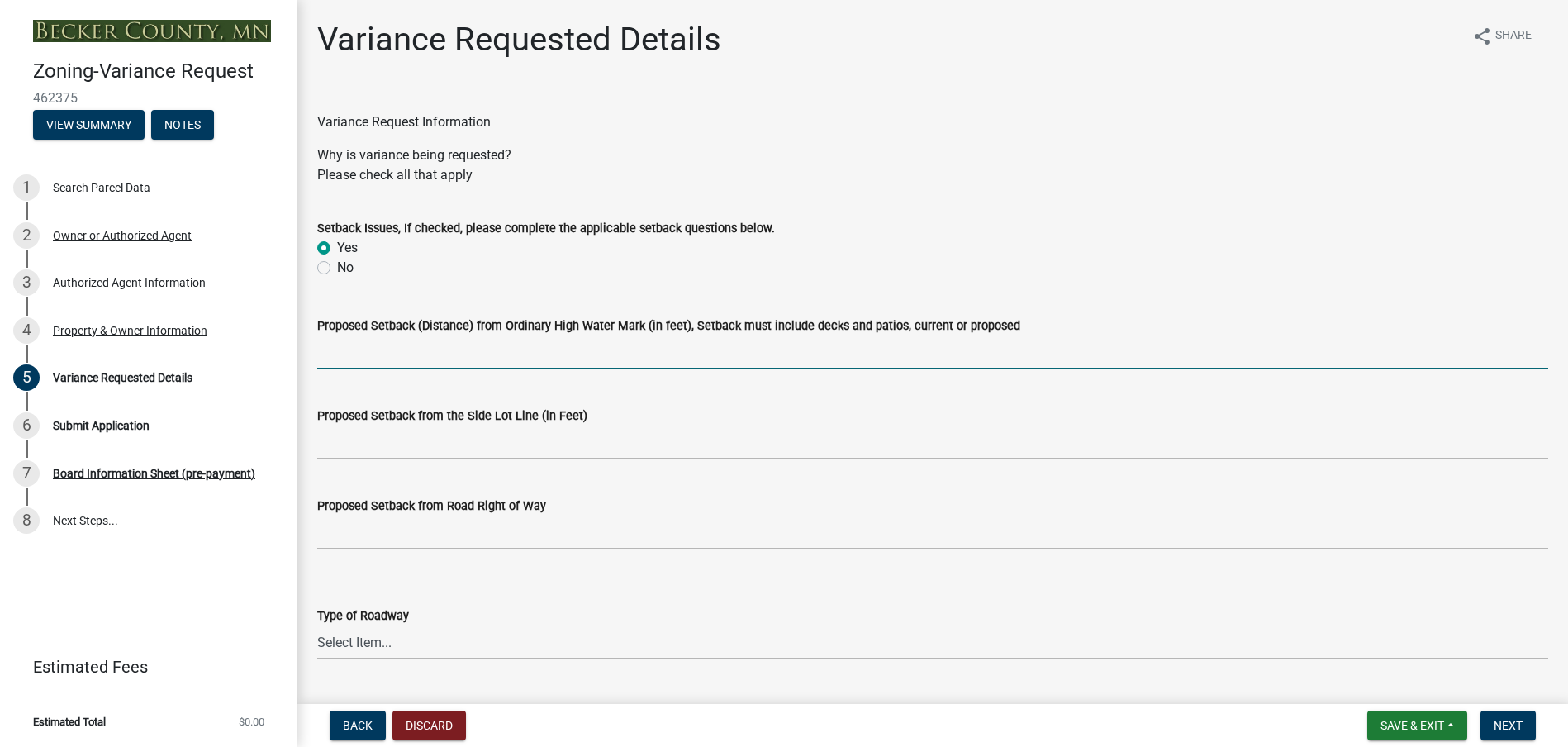
click at [393, 349] on input "Proposed Setback (Distance) from Ordinary High Water Mark (in feet), Setback mu…" at bounding box center [933, 353] width 1231 height 34
type input "69 feet"
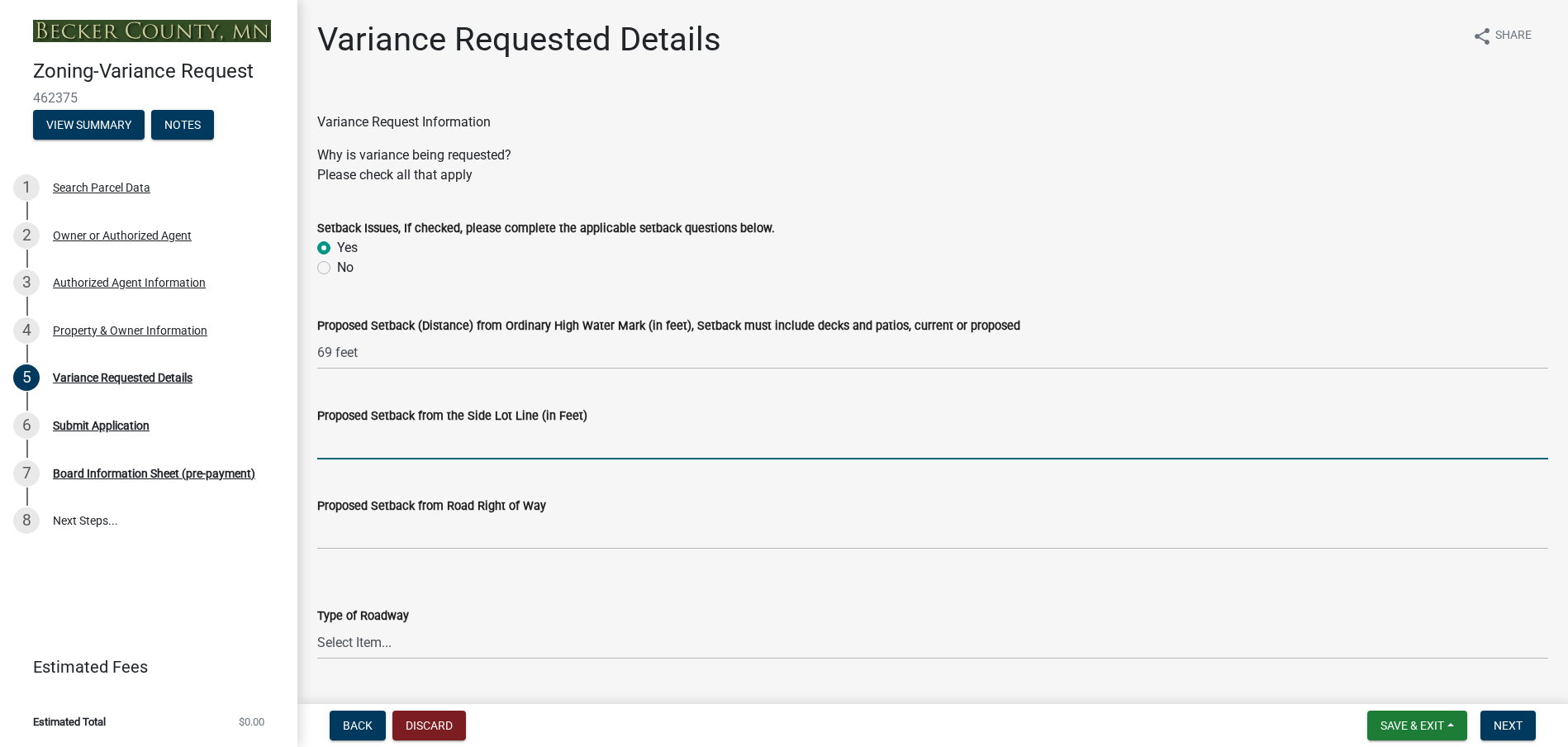
click at [343, 450] on input "Proposed Setback from the Side Lot Line (in Feet)" at bounding box center [933, 442] width 1231 height 34
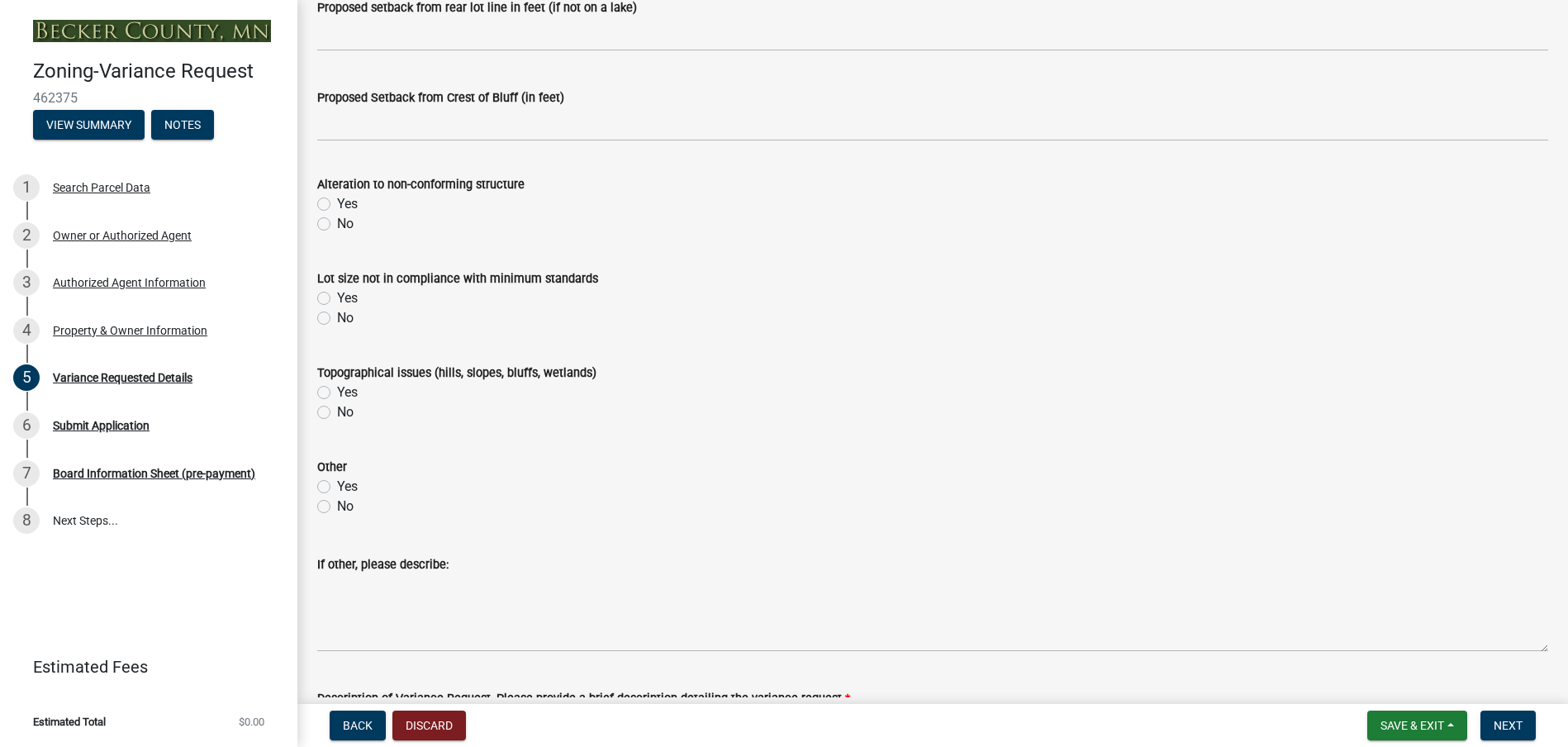
scroll to position [744, 0]
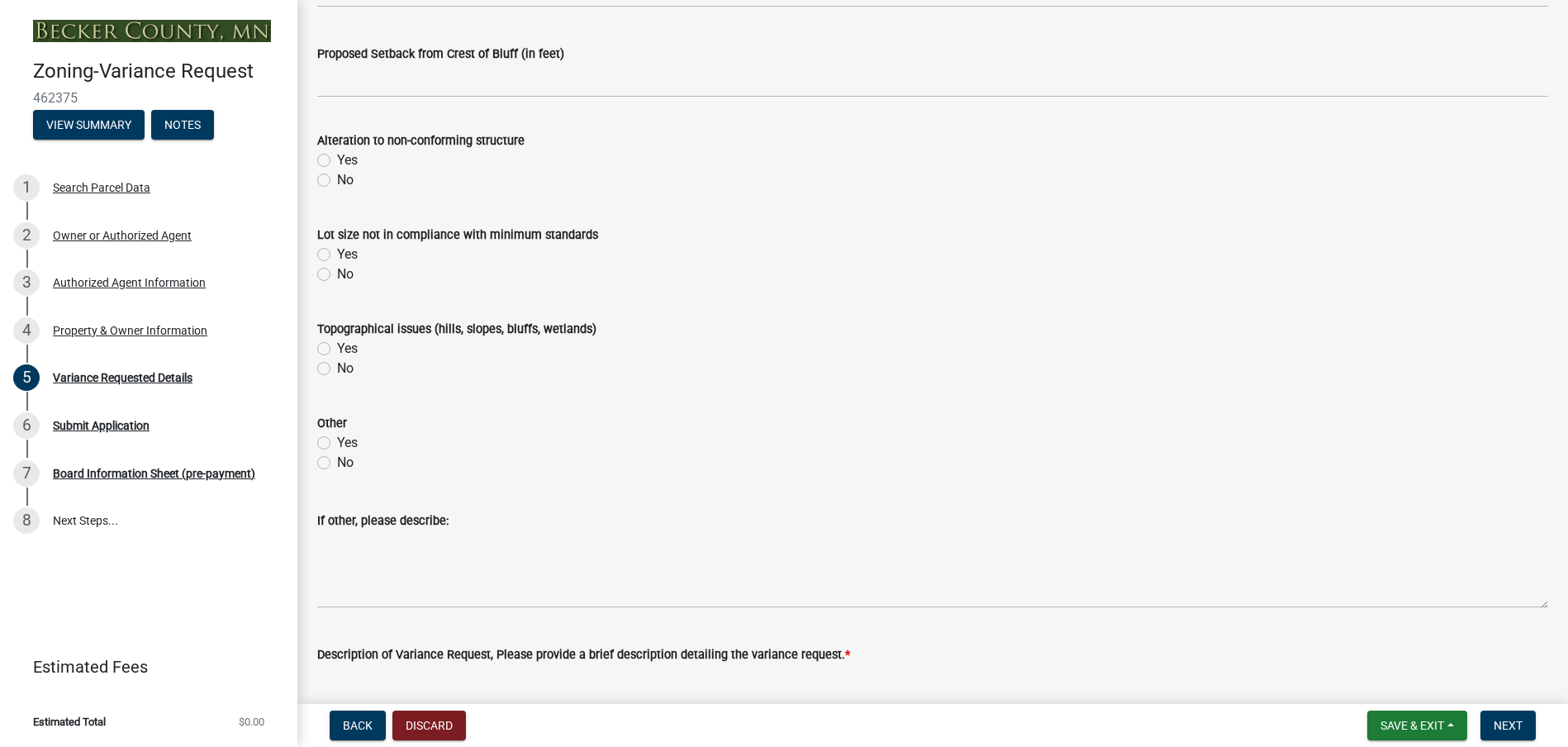
click at [337, 464] on label "No" at bounding box center [346, 462] width 17 height 19
click at [337, 464] on input "No" at bounding box center [343, 458] width 11 height 11
radio input "true"
click at [337, 368] on label "No" at bounding box center [346, 368] width 17 height 19
click at [337, 368] on input "No" at bounding box center [343, 364] width 11 height 11
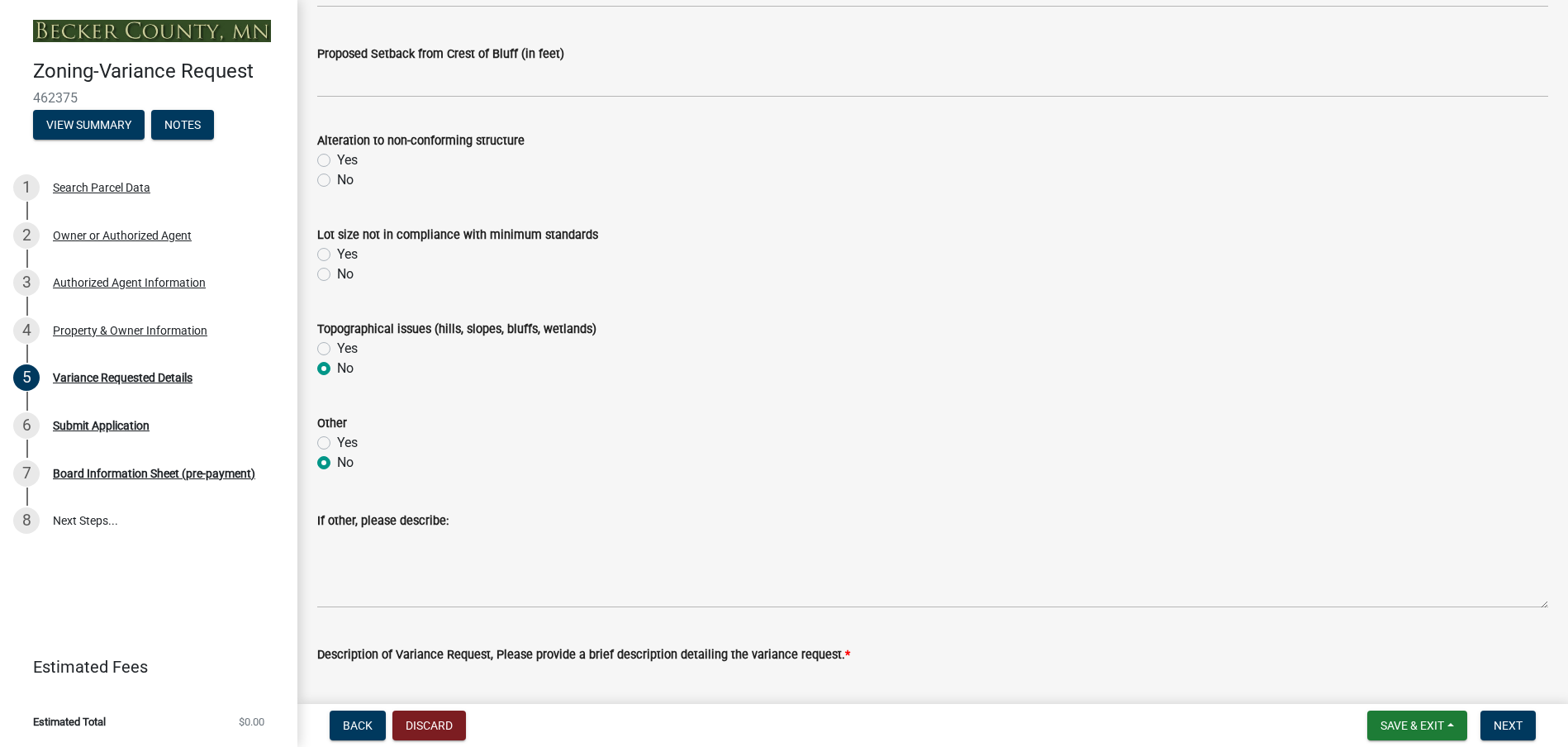
radio input "true"
click at [337, 271] on label "No" at bounding box center [346, 274] width 17 height 19
click at [337, 271] on input "No" at bounding box center [343, 270] width 11 height 11
radio input "true"
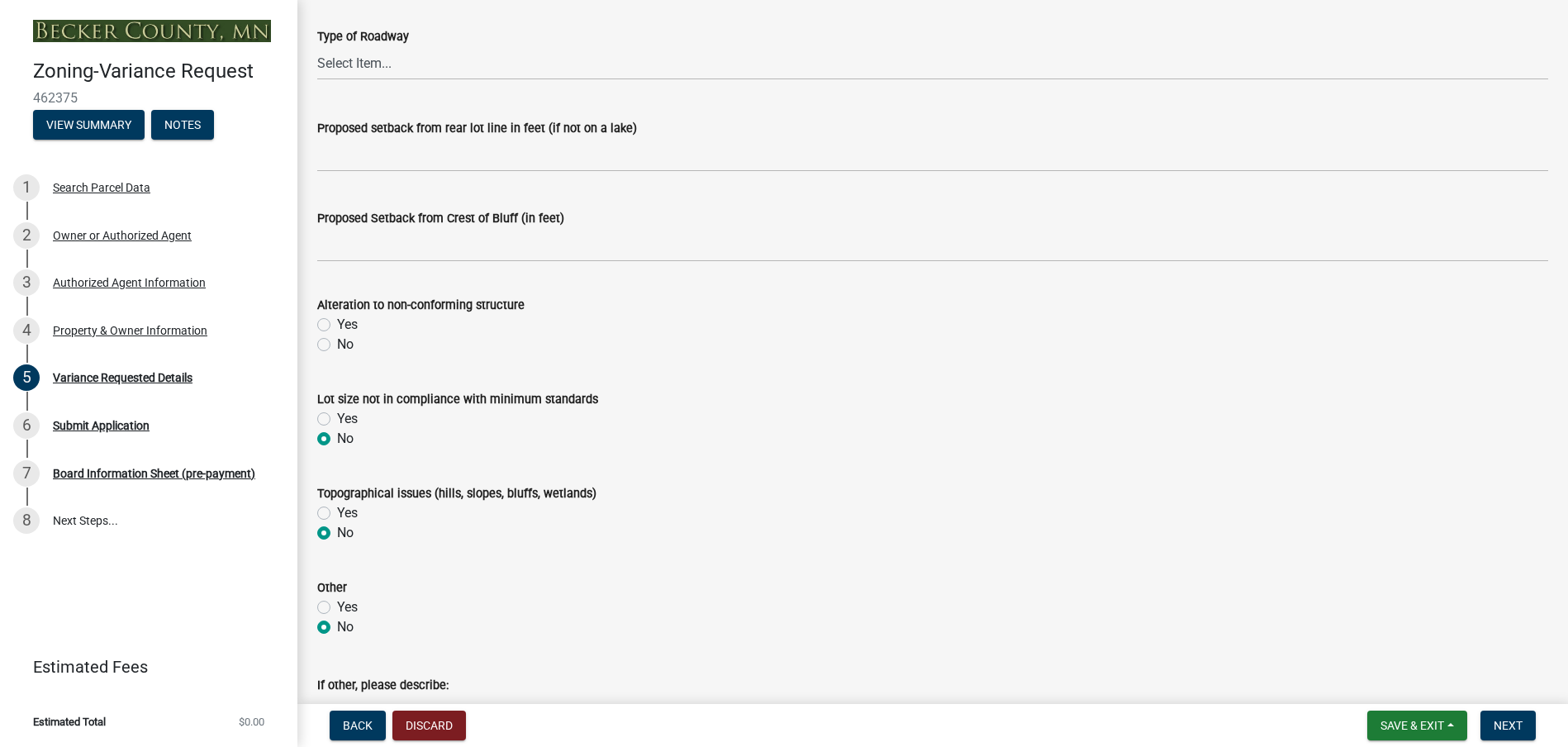
scroll to position [579, 0]
click at [337, 346] on label "No" at bounding box center [346, 345] width 17 height 19
click at [337, 346] on input "No" at bounding box center [343, 341] width 11 height 11
radio input "true"
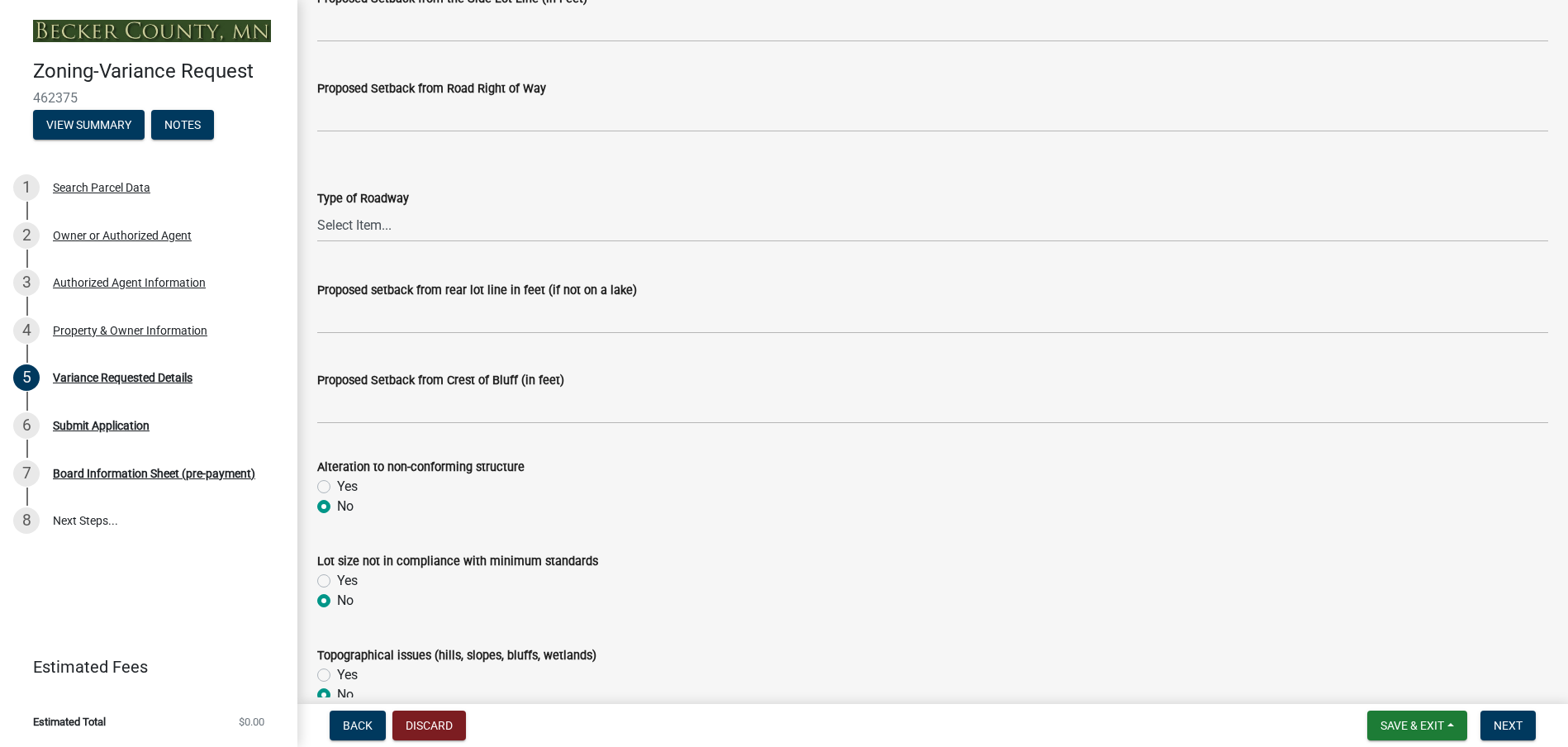
scroll to position [413, 0]
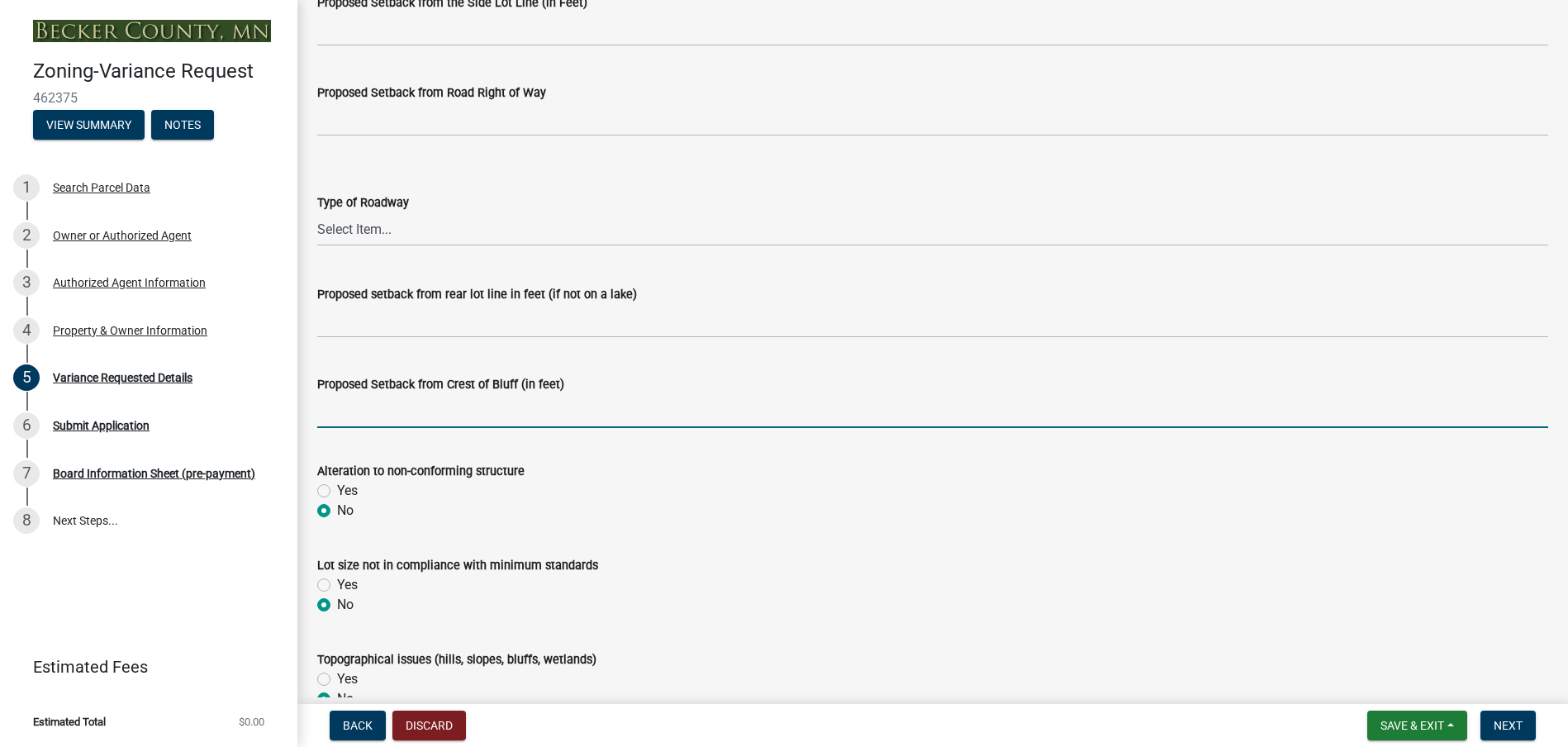
click at [363, 413] on input "Proposed Setback from Crest of Bluff (in feet)" at bounding box center [933, 411] width 1231 height 34
type input "N.A."
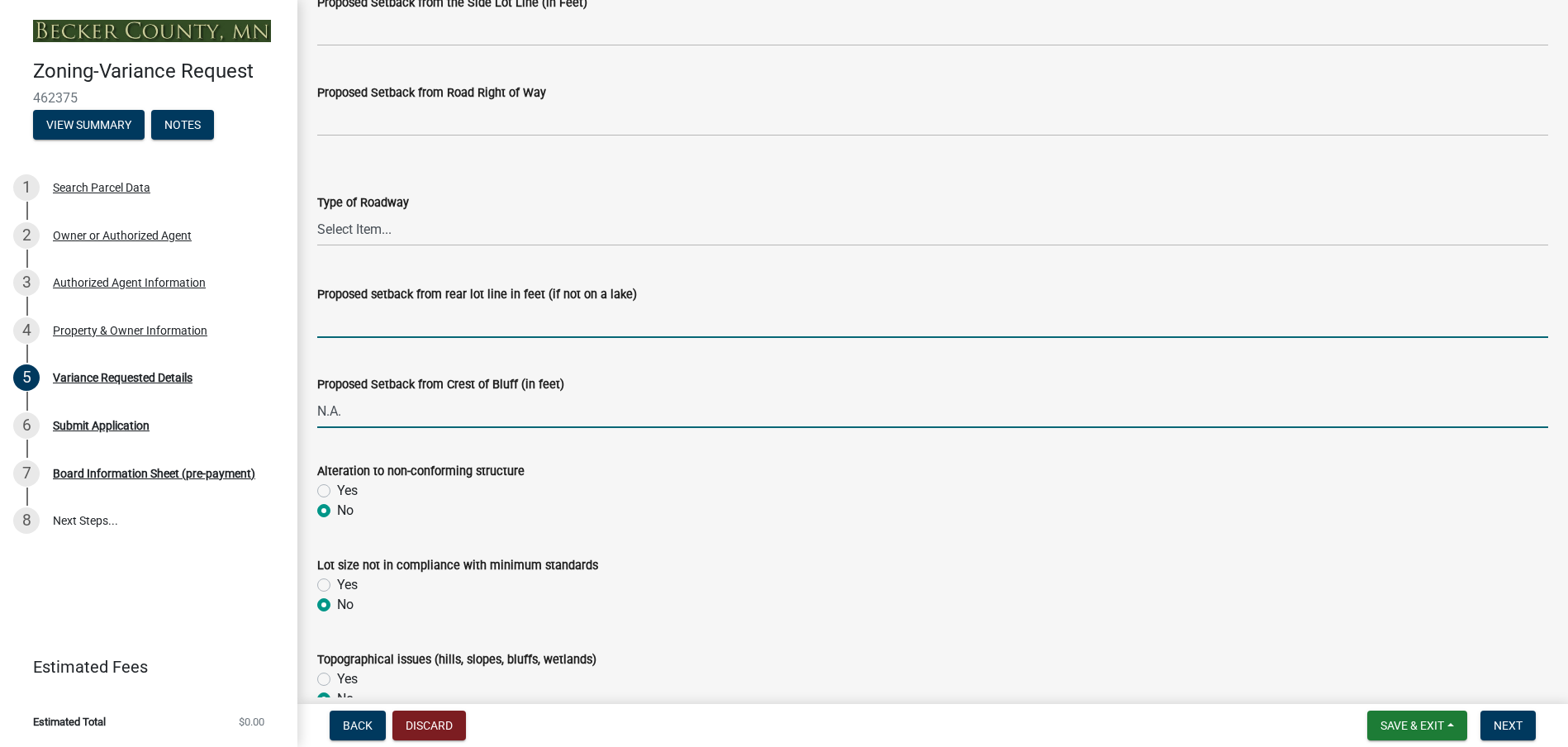
click at [358, 323] on input "Proposed setback from rear lot line in feet (if not on a lake)" at bounding box center [933, 321] width 1231 height 34
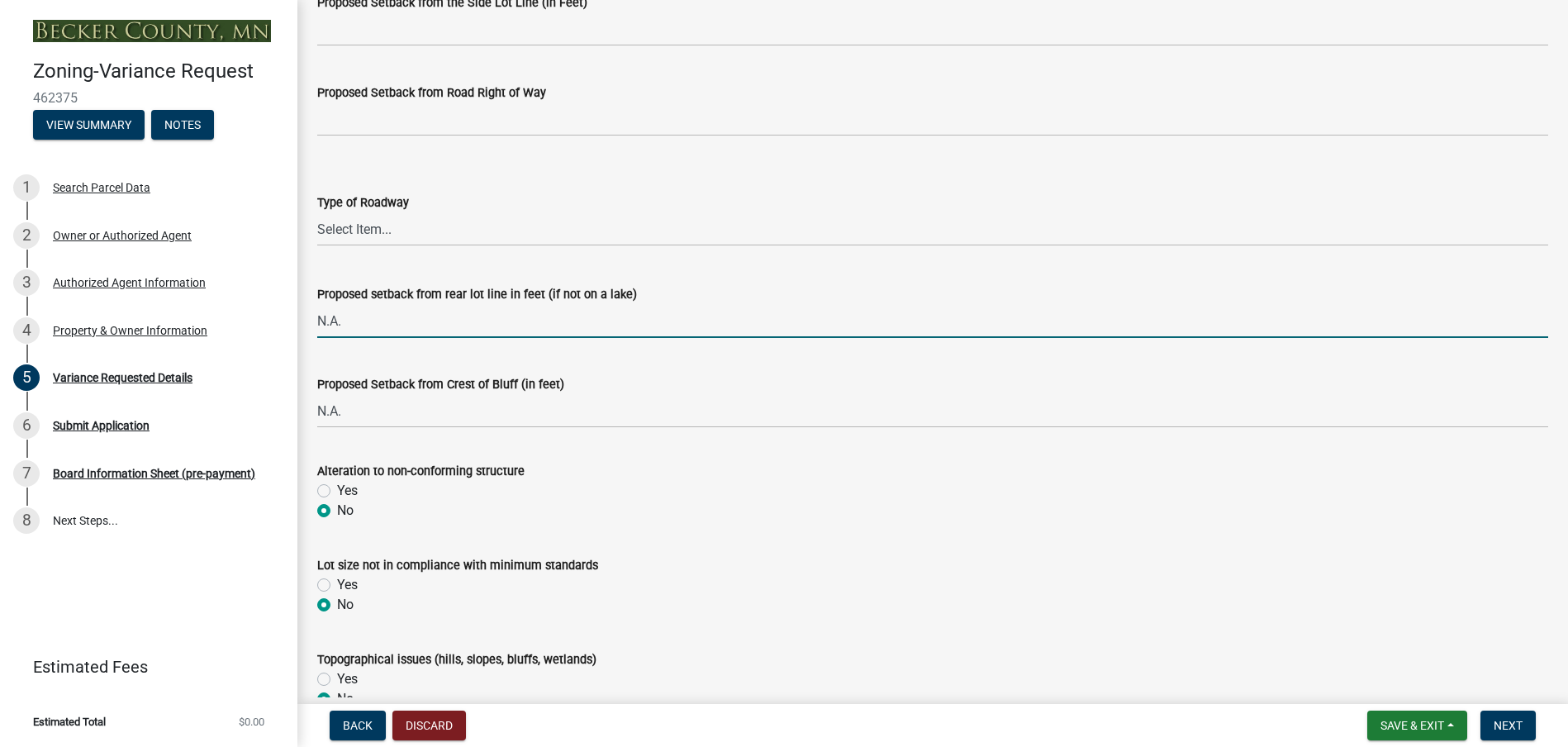
type input "N.A."
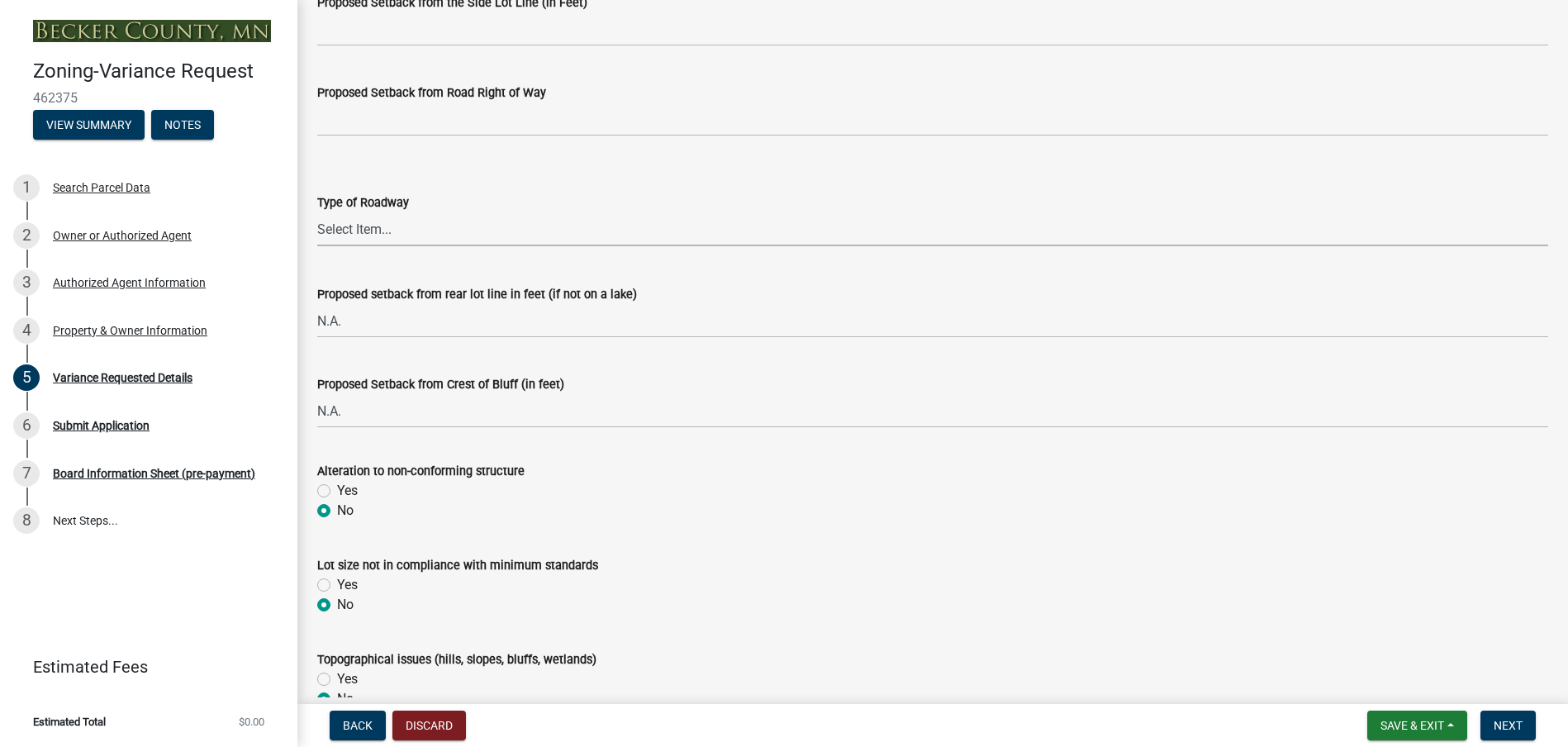
click at [1071, 218] on select "Select Item... [GEOGRAPHIC_DATA]" at bounding box center [933, 229] width 1231 height 34
click at [317, 212] on select "Select Item... [GEOGRAPHIC_DATA]" at bounding box center [933, 229] width 1231 height 34
select select "edc6b78d-c029-41a6-a436-e6f76b5f0855"
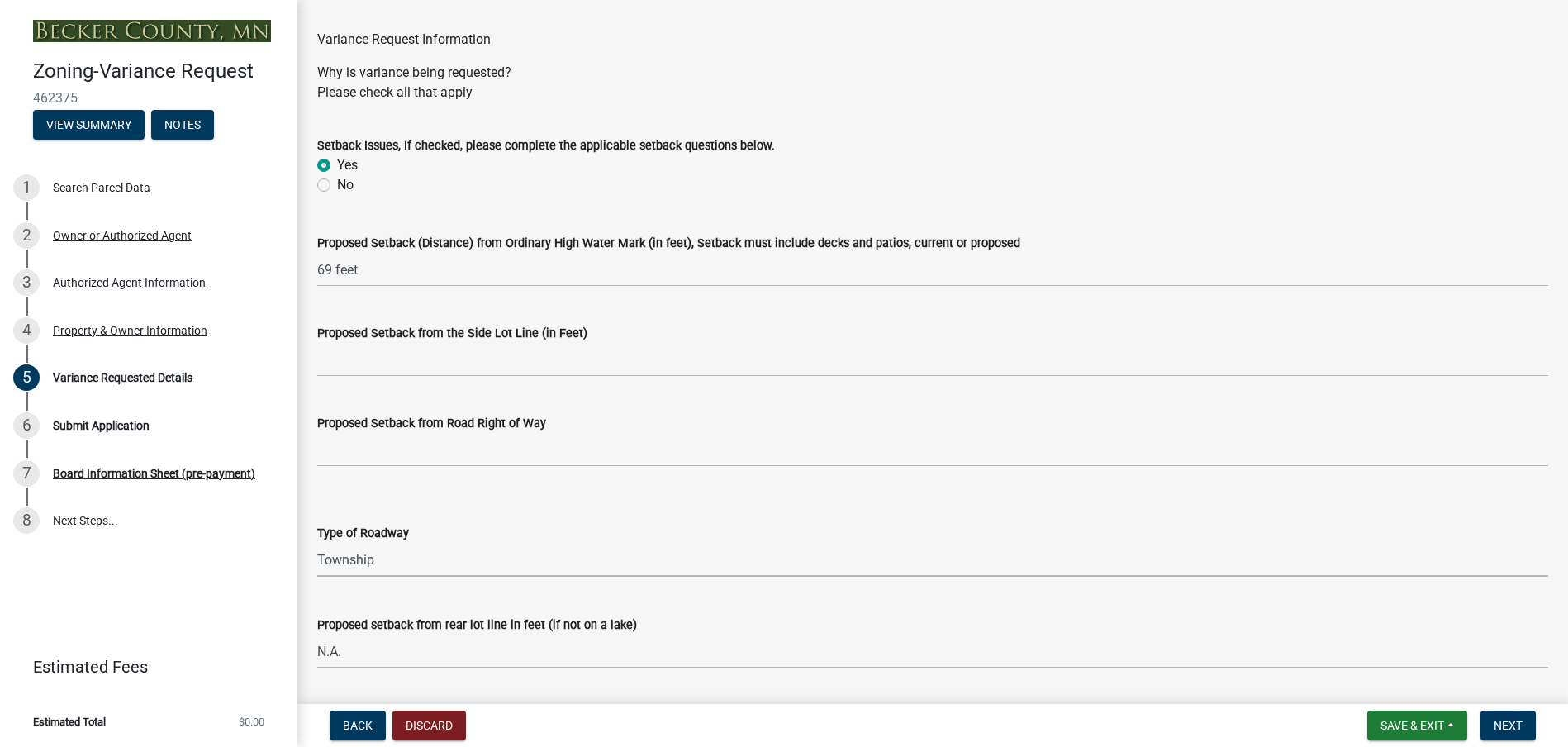
scroll to position [0, 0]
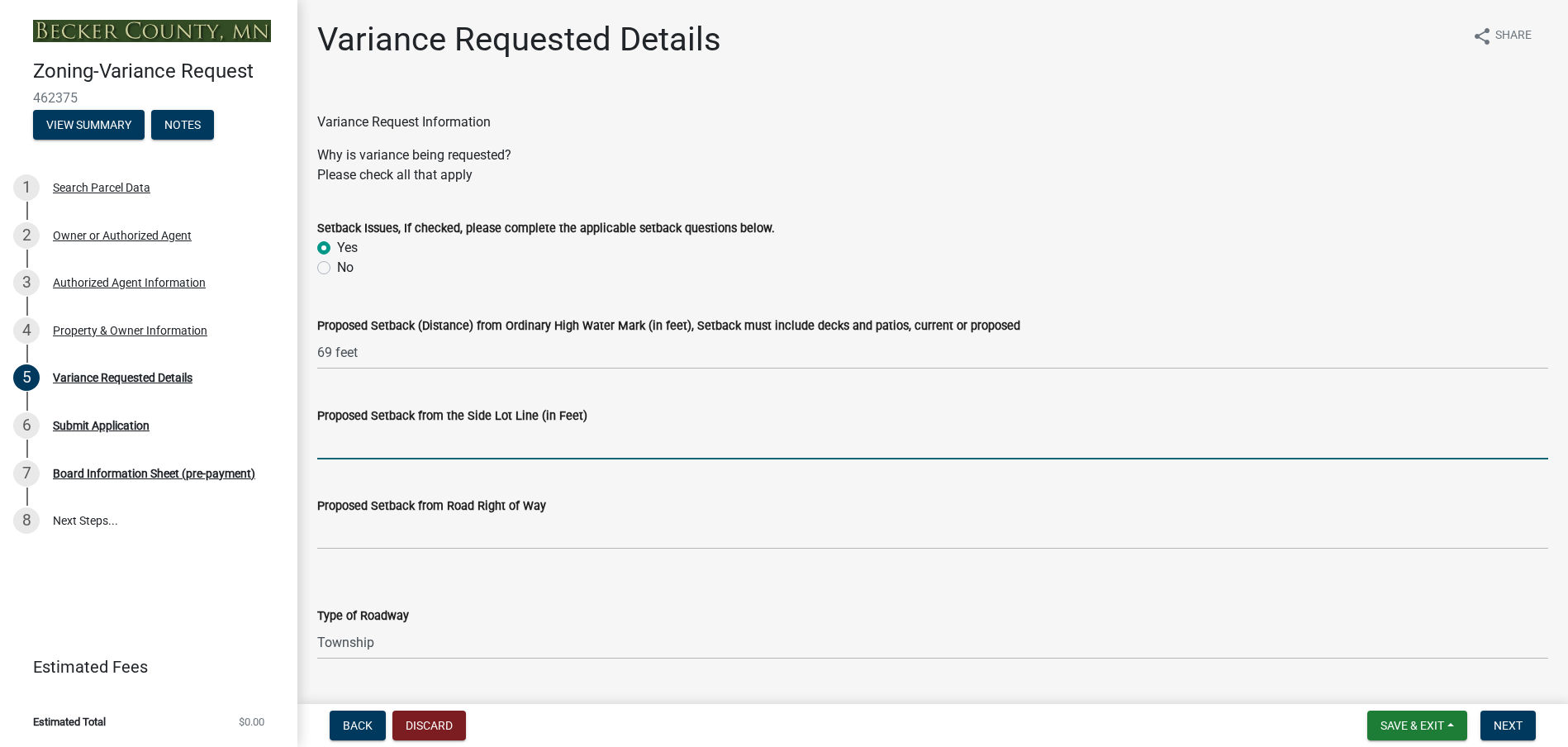
click at [371, 439] on input "Proposed Setback from the Side Lot Line (in Feet)" at bounding box center [933, 442] width 1231 height 34
type input "220 feet"
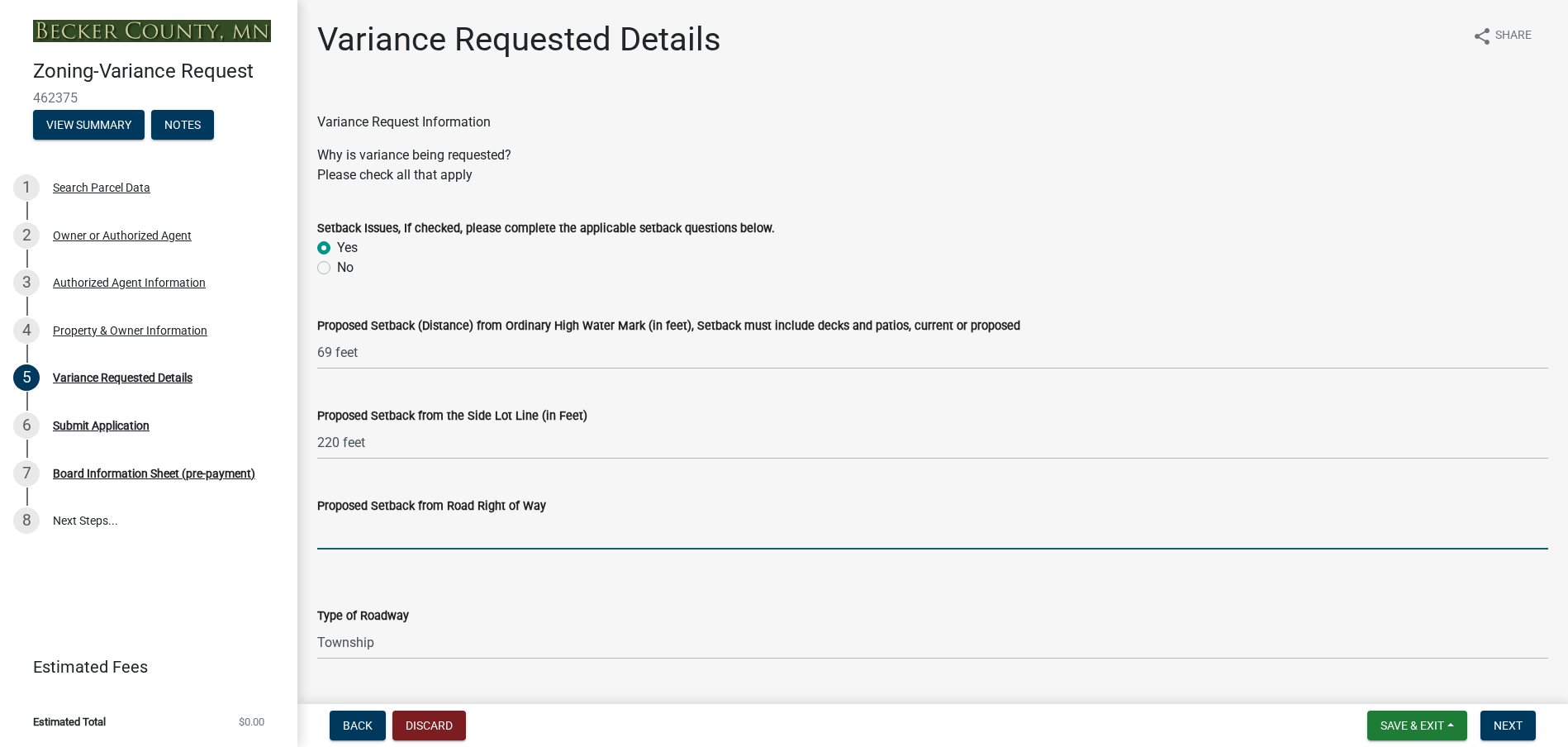
click at [345, 537] on input "Proposed Setback from Road Right of Way" at bounding box center [933, 533] width 1231 height 34
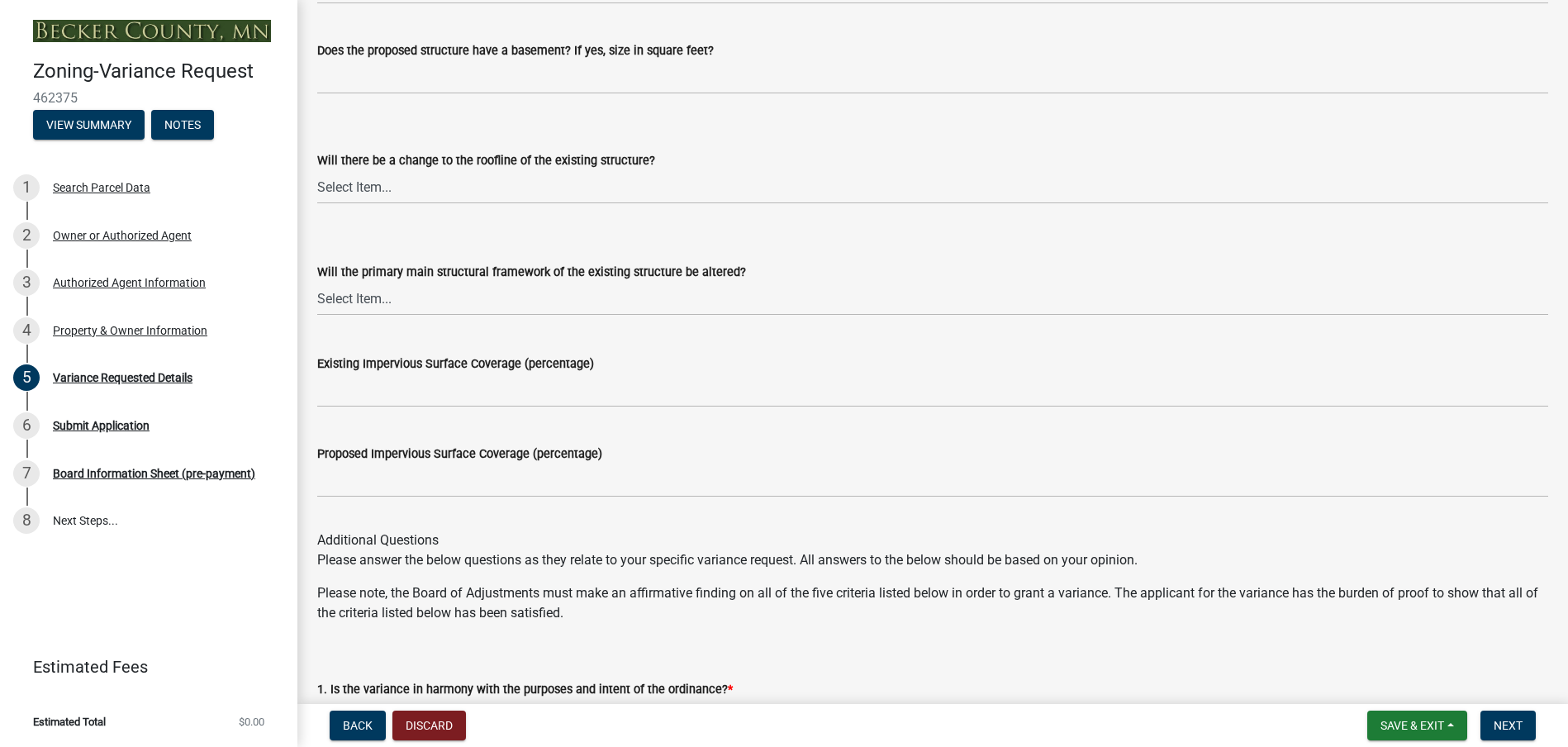
scroll to position [2232, 0]
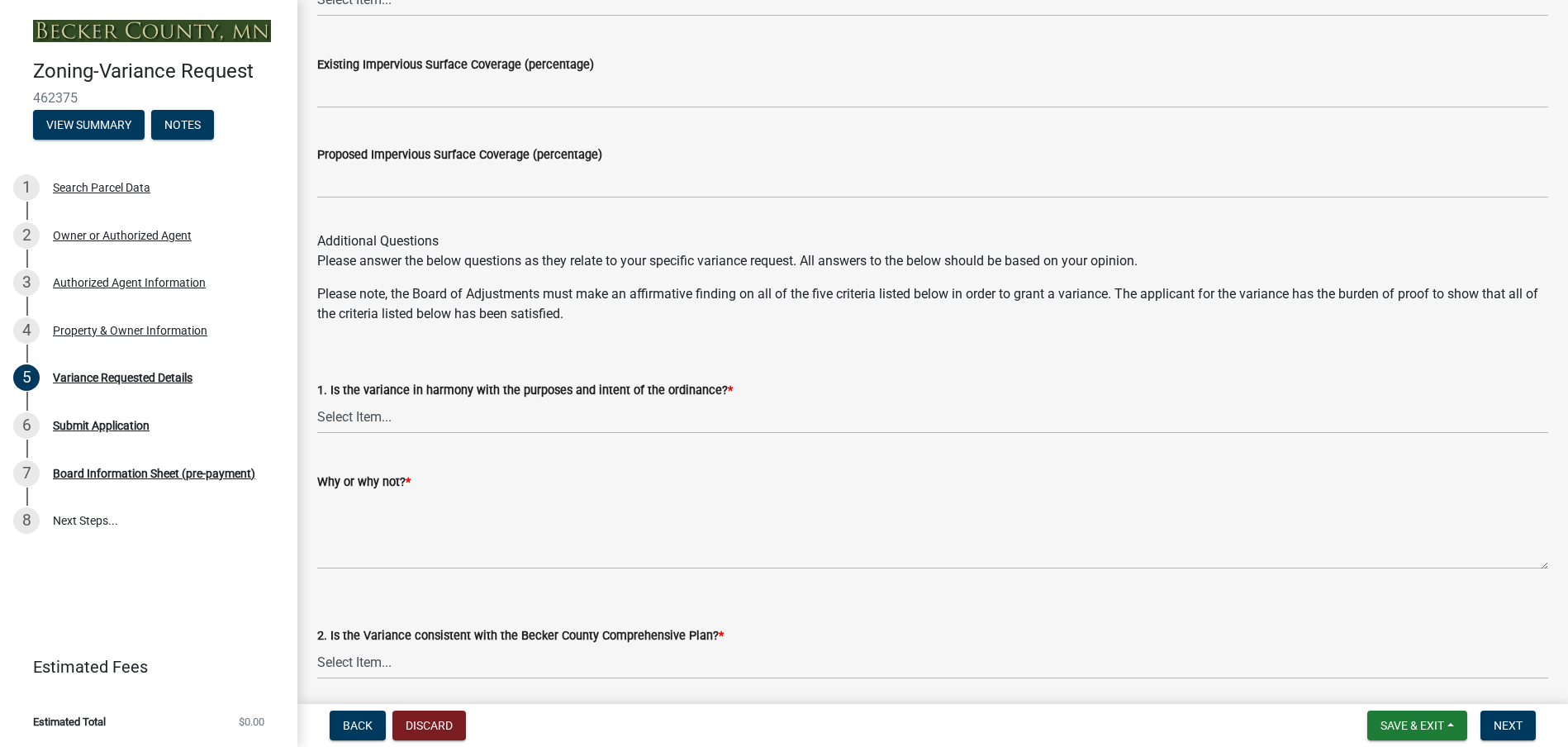
type input "350 feet"
click at [372, 660] on select "Select Item... Yes No" at bounding box center [933, 662] width 1231 height 34
click at [389, 420] on select "Select Item... Yes No" at bounding box center [933, 417] width 1231 height 34
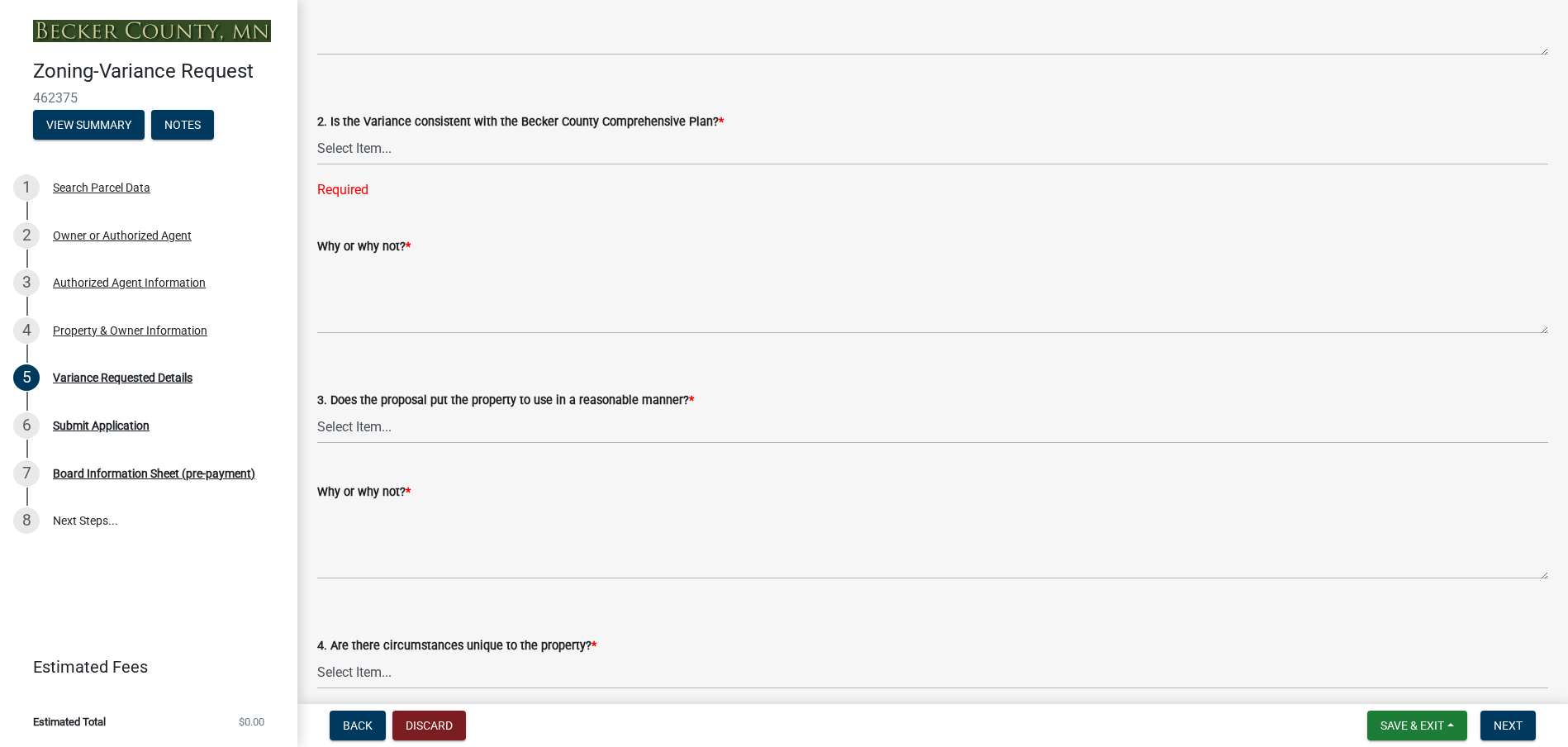
scroll to position [2580, 0]
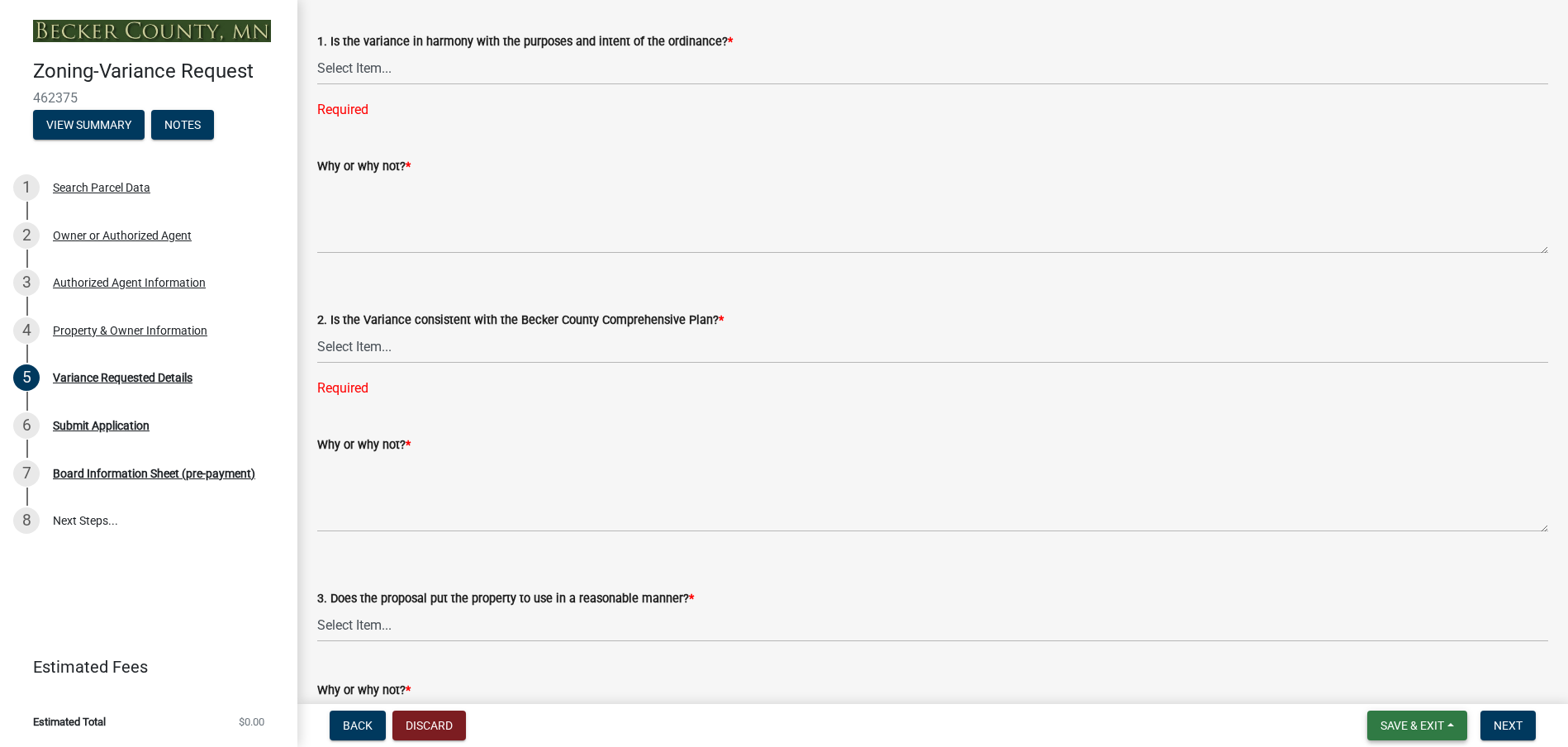
click at [1402, 730] on span "Save & Exit" at bounding box center [1412, 726] width 63 height 14
click at [1379, 683] on button "Save & Exit" at bounding box center [1401, 683] width 132 height 40
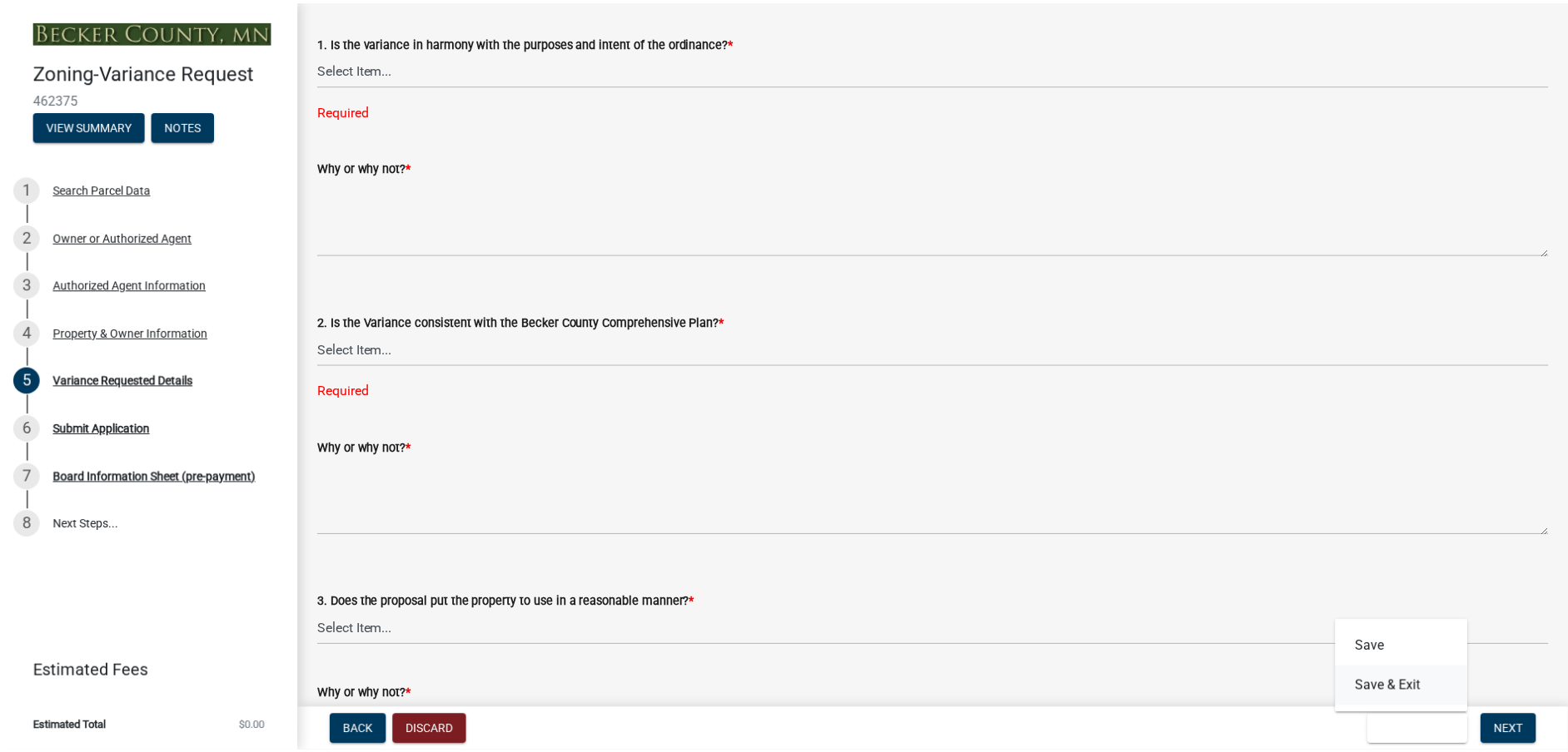
scroll to position [0, 0]
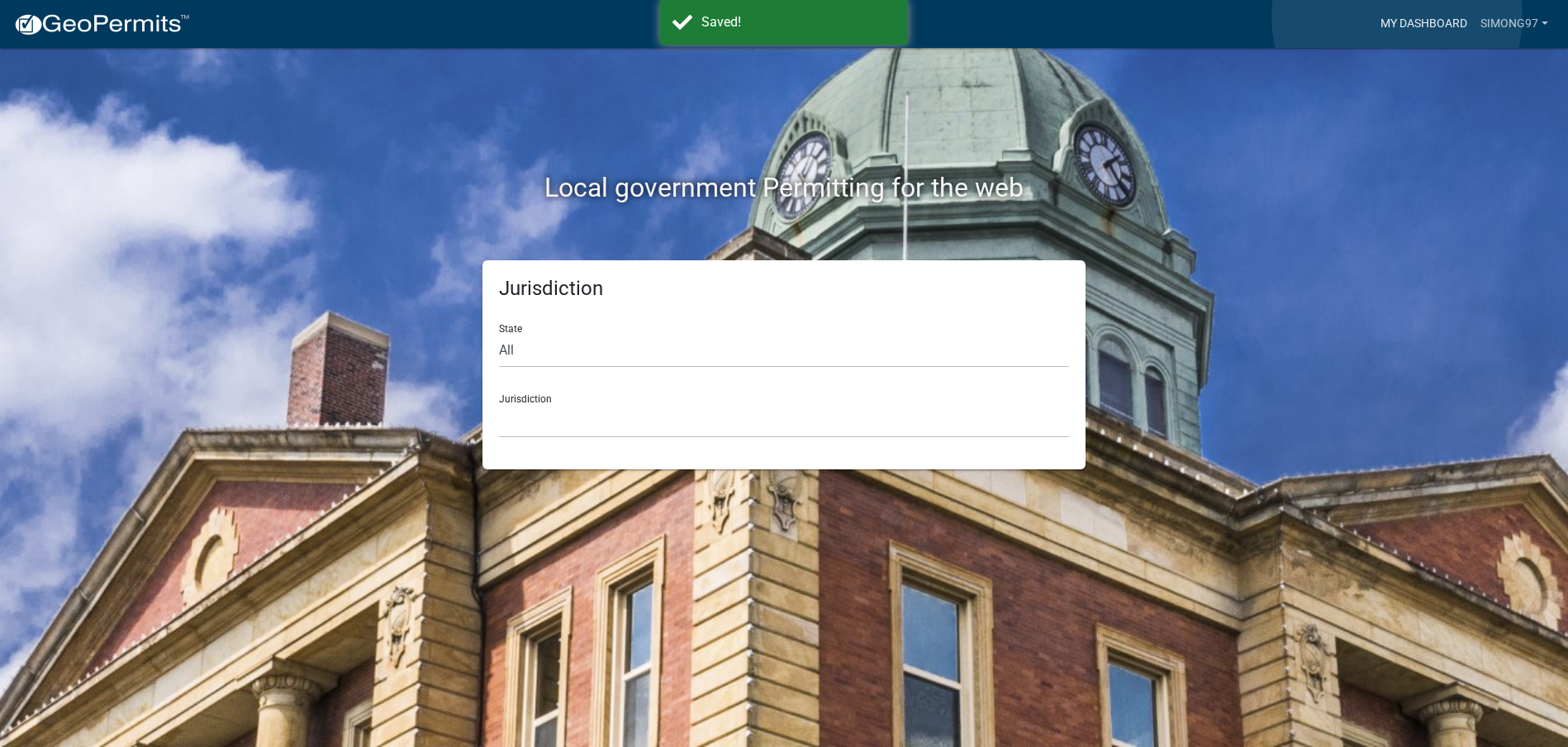
click at [1397, 18] on link "My Dashboard" at bounding box center [1424, 24] width 100 height 31
